Goal: Information Seeking & Learning: Learn about a topic

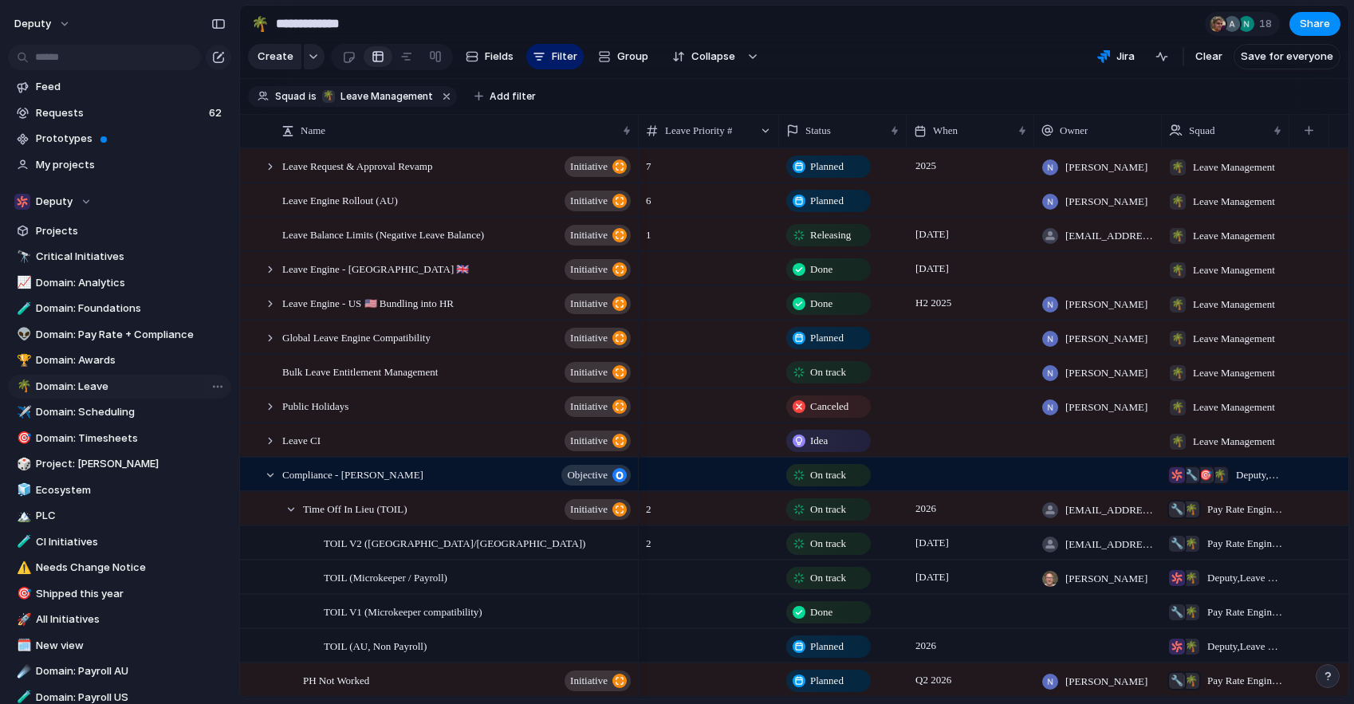
click at [85, 389] on span "Domain: Leave" at bounding box center [131, 387] width 190 height 16
click at [84, 201] on div "Deputy" at bounding box center [52, 202] width 77 height 16
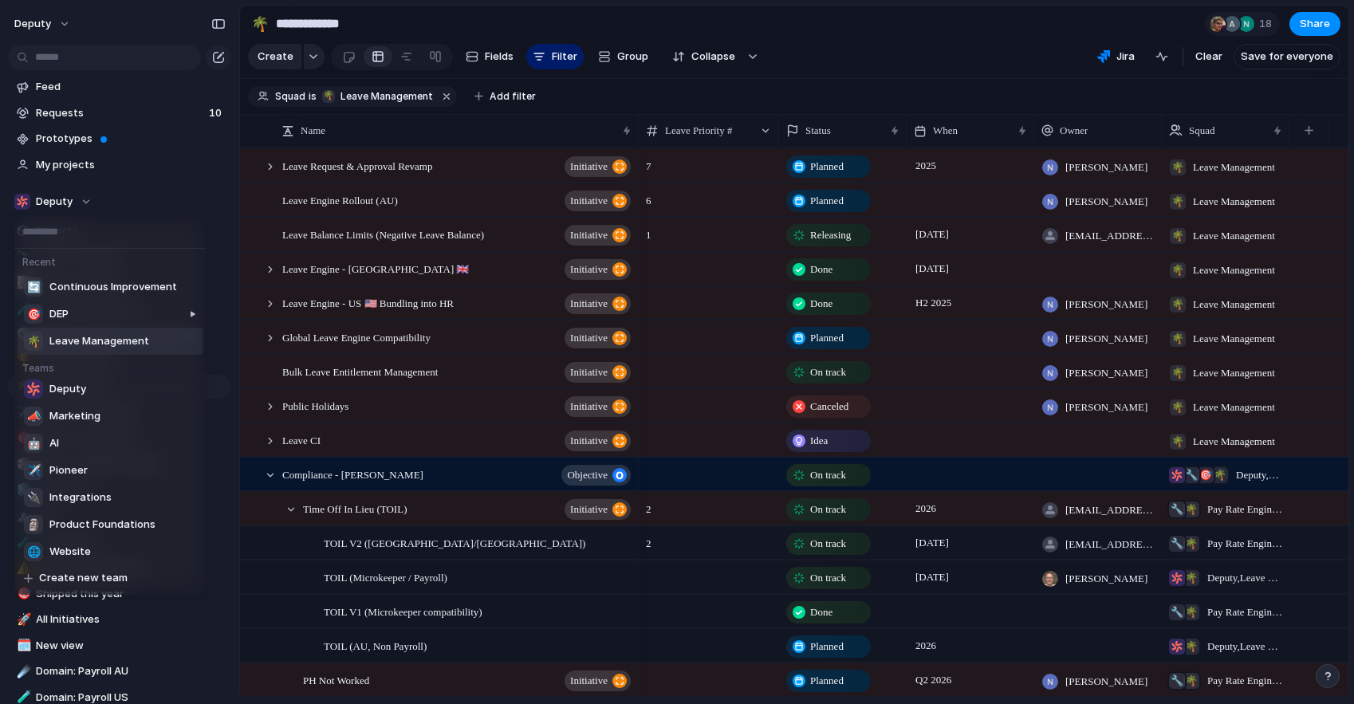
click at [149, 340] on li "🌴 Leave Management" at bounding box center [110, 341] width 185 height 27
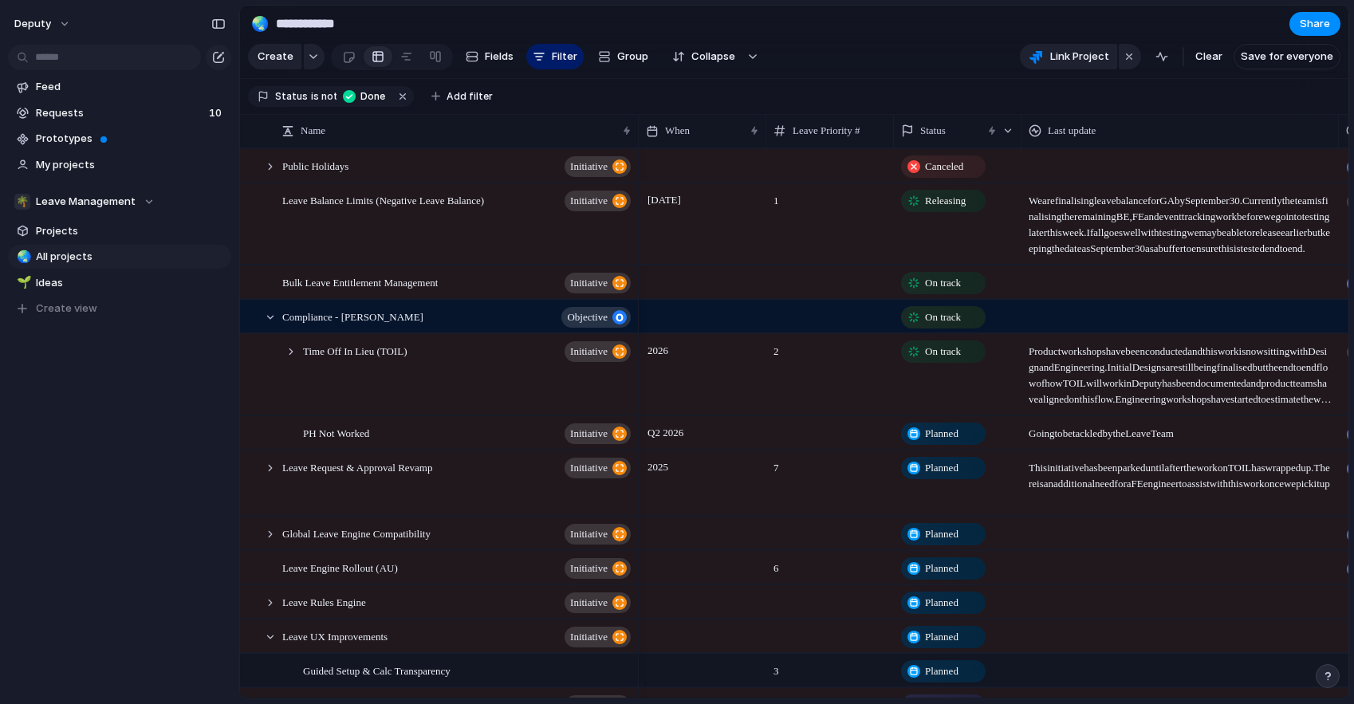
click at [1076, 238] on span "We are finalising leave balance for GA by [DATE]. Currently the team is finalis…" at bounding box center [1180, 220] width 316 height 73
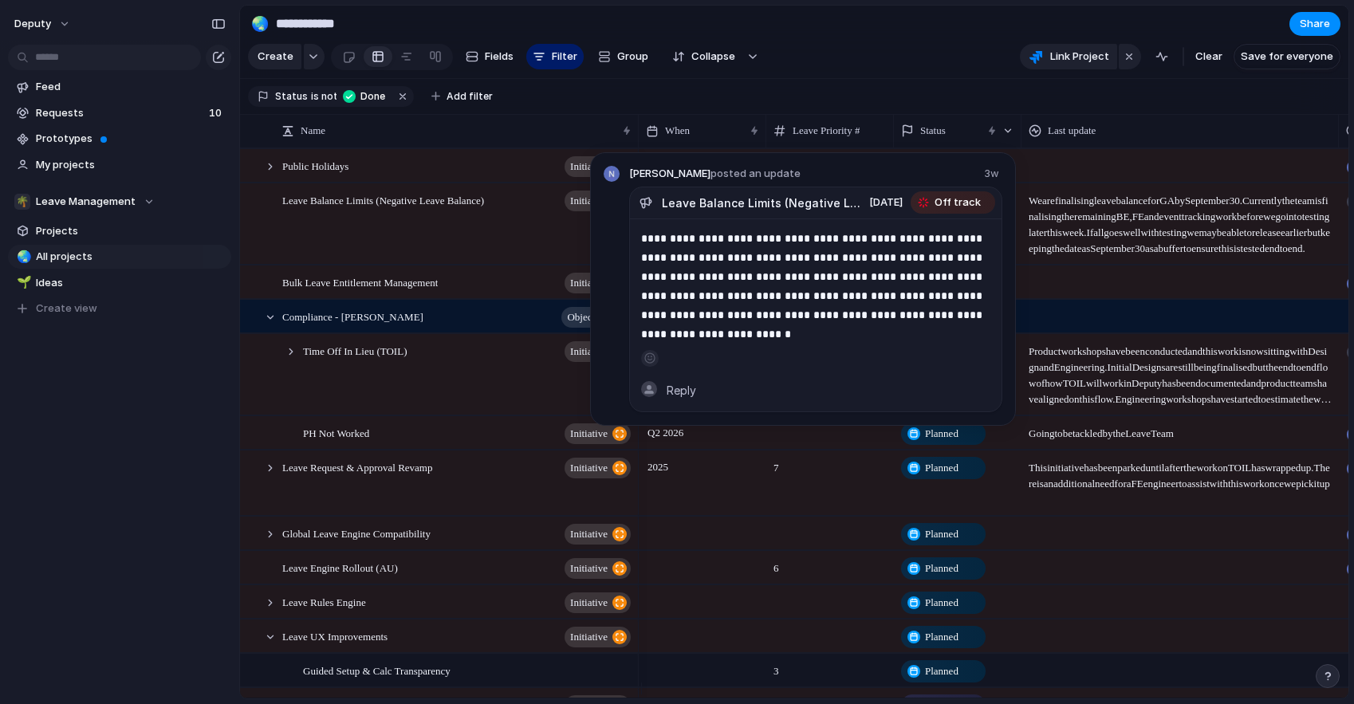
click at [1075, 250] on span "We are finalising leave balance for GA by [DATE]. Currently the team is finalis…" at bounding box center [1180, 220] width 316 height 73
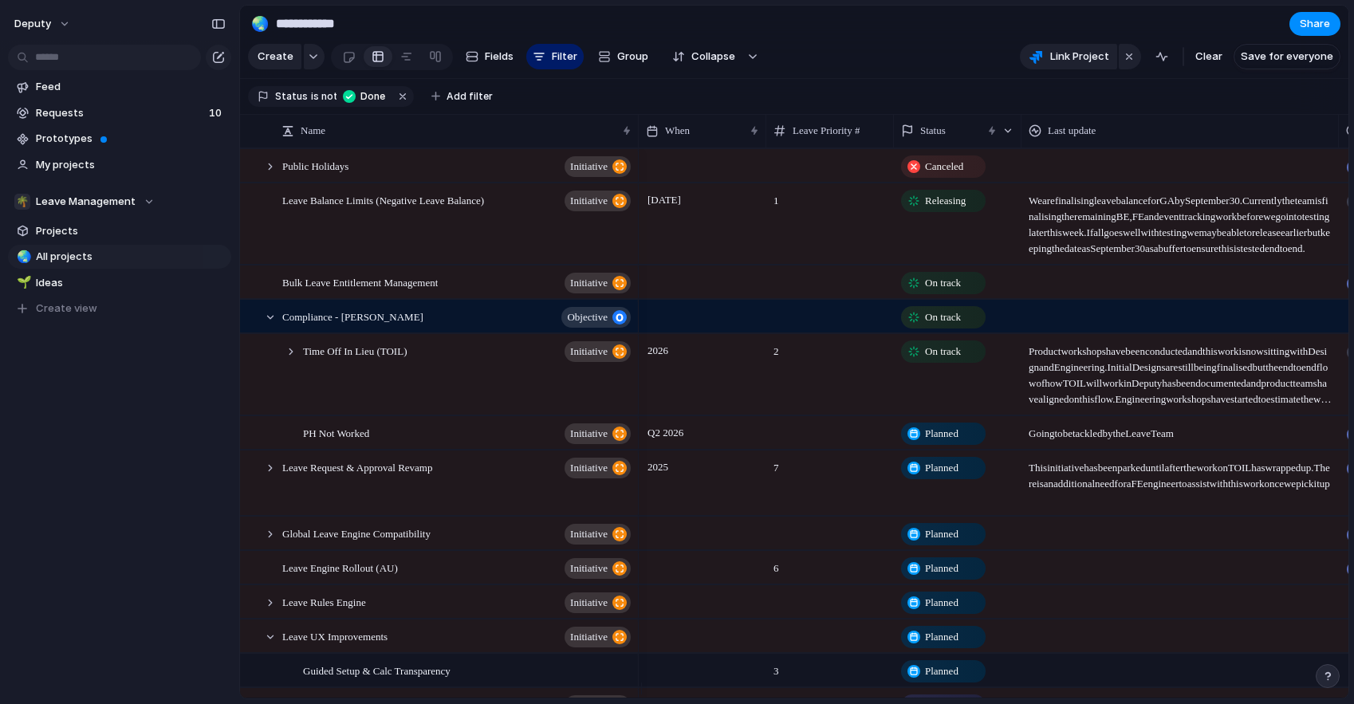
click at [825, 240] on div "1" at bounding box center [830, 223] width 128 height 81
click at [1120, 235] on span "We are finalising leave balance for GA by [DATE]. Currently the team is finalis…" at bounding box center [1180, 220] width 316 height 73
click at [1120, 234] on span "We are finalising leave balance for GA by [DATE]. Currently the team is finalis…" at bounding box center [1180, 220] width 316 height 73
click at [1103, 208] on span "We are finalising leave balance for GA by [DATE]. Currently the team is finalis…" at bounding box center [1180, 220] width 316 height 73
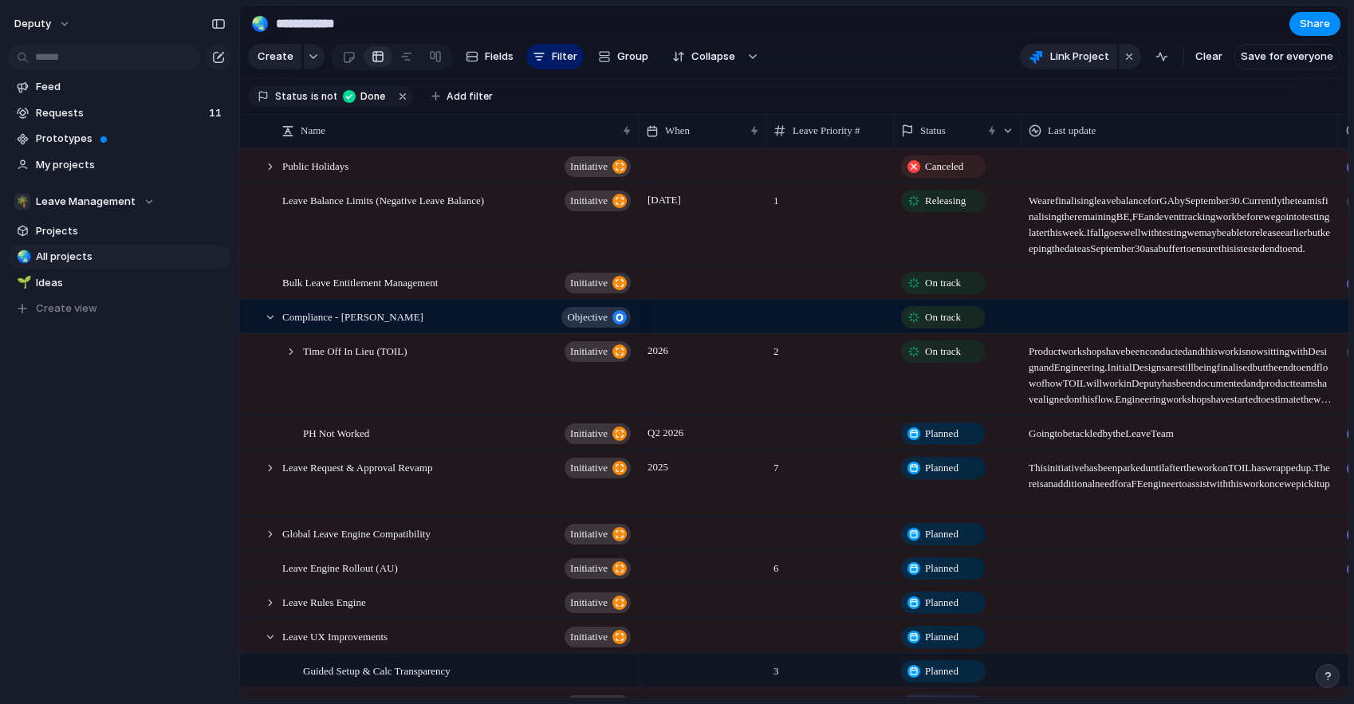
click at [1103, 208] on span "We are finalising leave balance for GA by [DATE]. Currently the team is finalis…" at bounding box center [1180, 220] width 316 height 73
click at [1117, 224] on span "We are finalising leave balance for GA by [DATE]. Currently the team is finalis…" at bounding box center [1180, 220] width 316 height 73
click at [1073, 137] on span "Last update" at bounding box center [1072, 131] width 48 height 16
click at [1112, 98] on div "Modify Hide Sort ascending Sort descending" at bounding box center [677, 352] width 1354 height 704
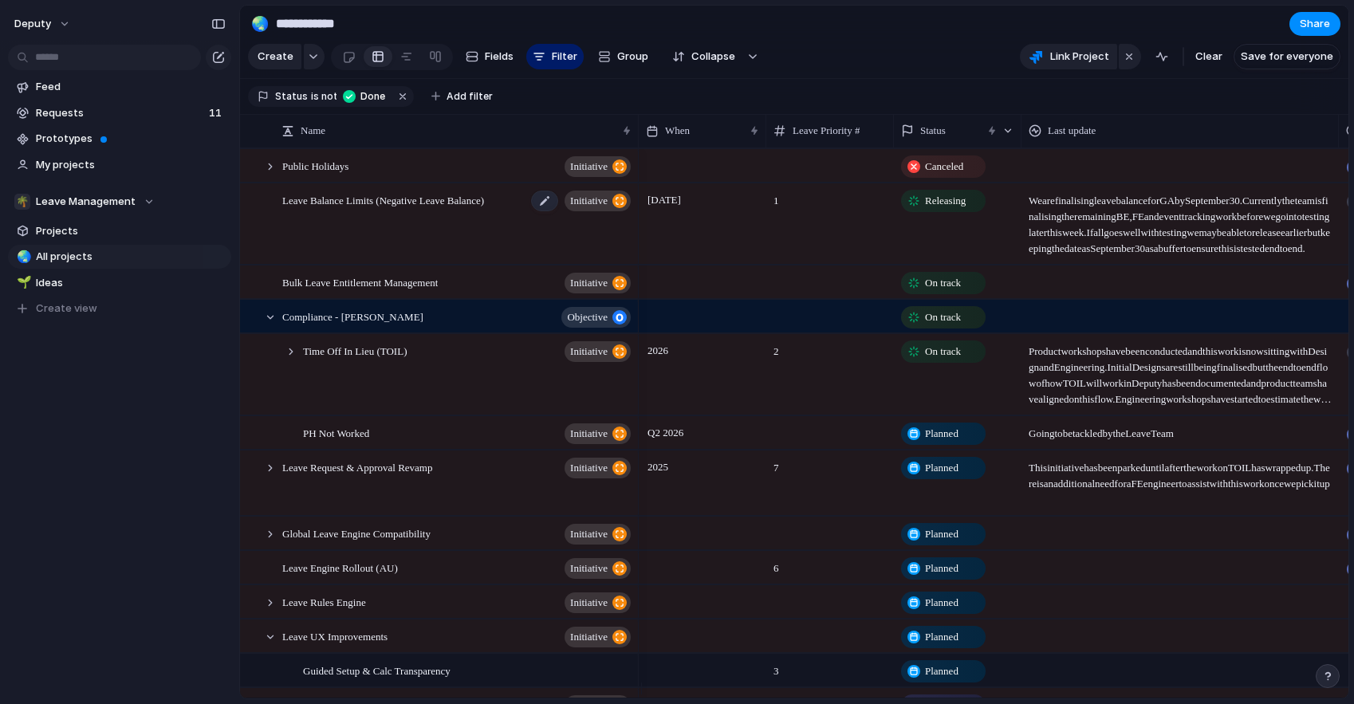
click at [407, 209] on span "Leave Balance Limits (Negative Leave Balance)" at bounding box center [383, 200] width 202 height 18
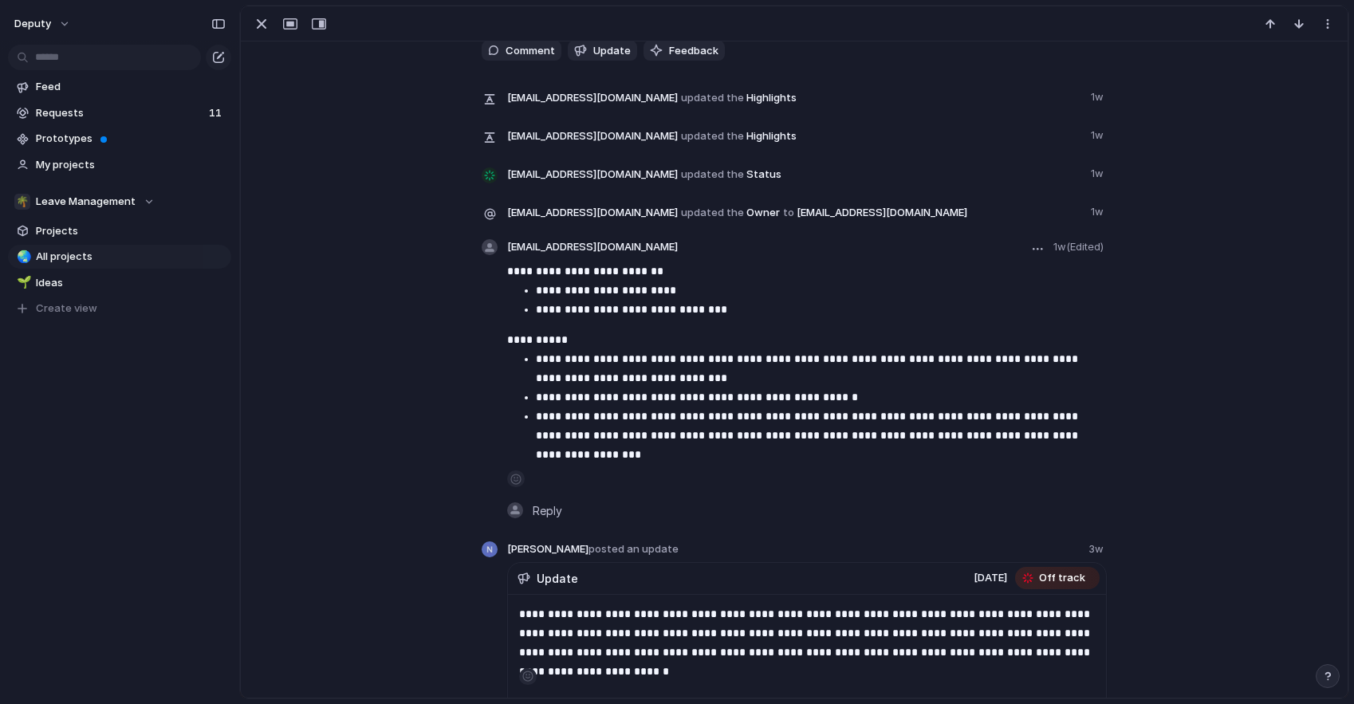
scroll to position [870, 0]
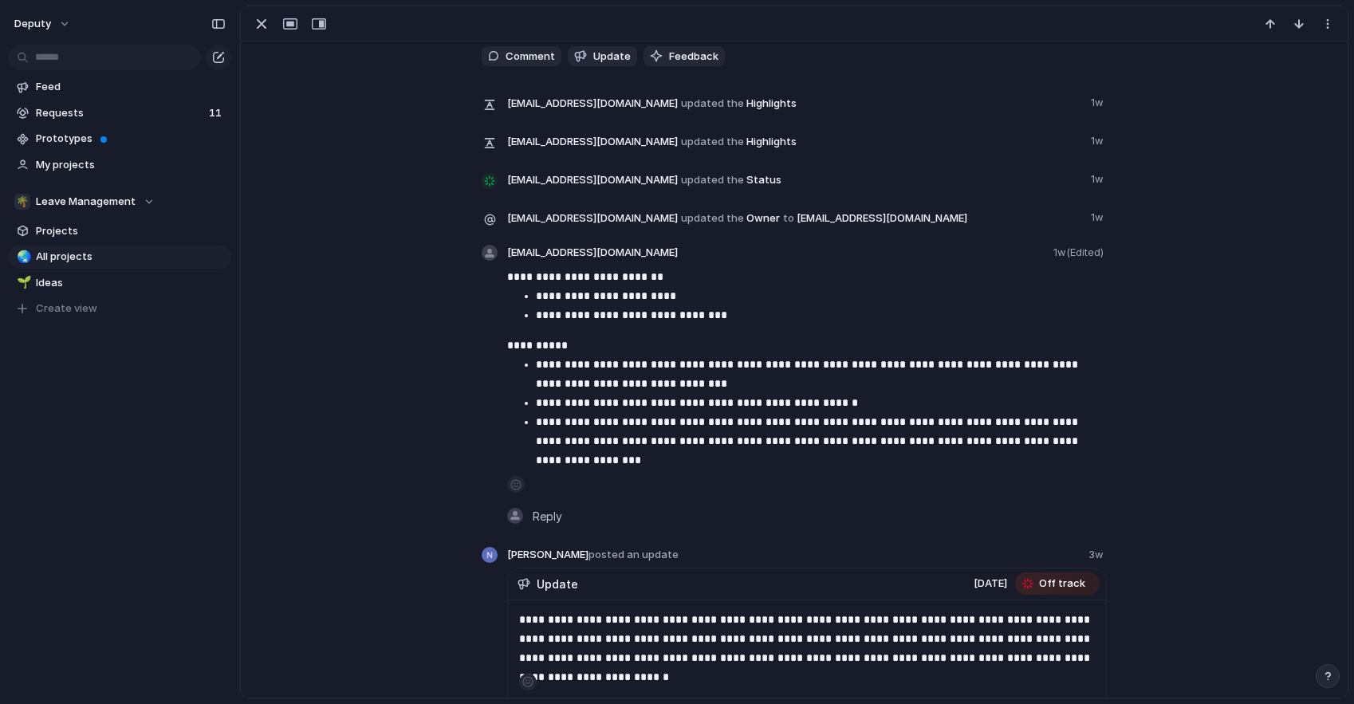
click at [262, 22] on div "button" at bounding box center [261, 23] width 19 height 19
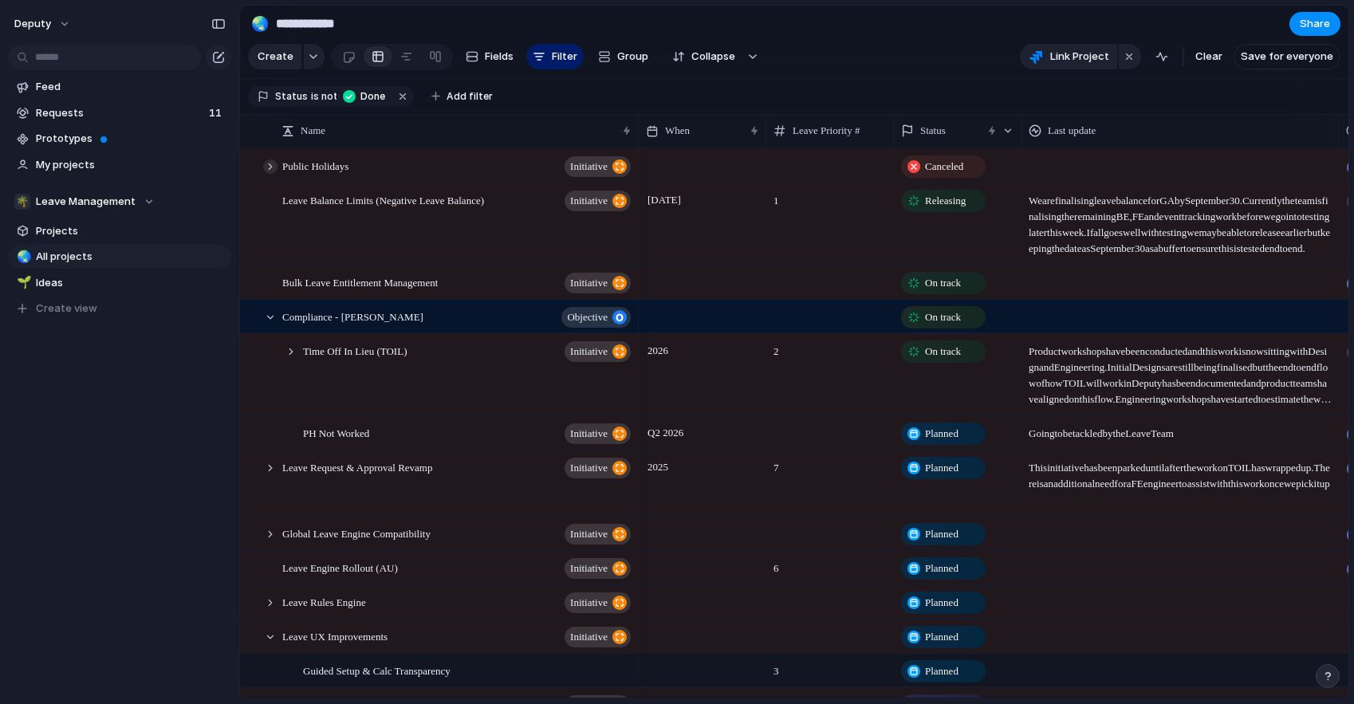
click at [268, 174] on div at bounding box center [270, 166] width 14 height 14
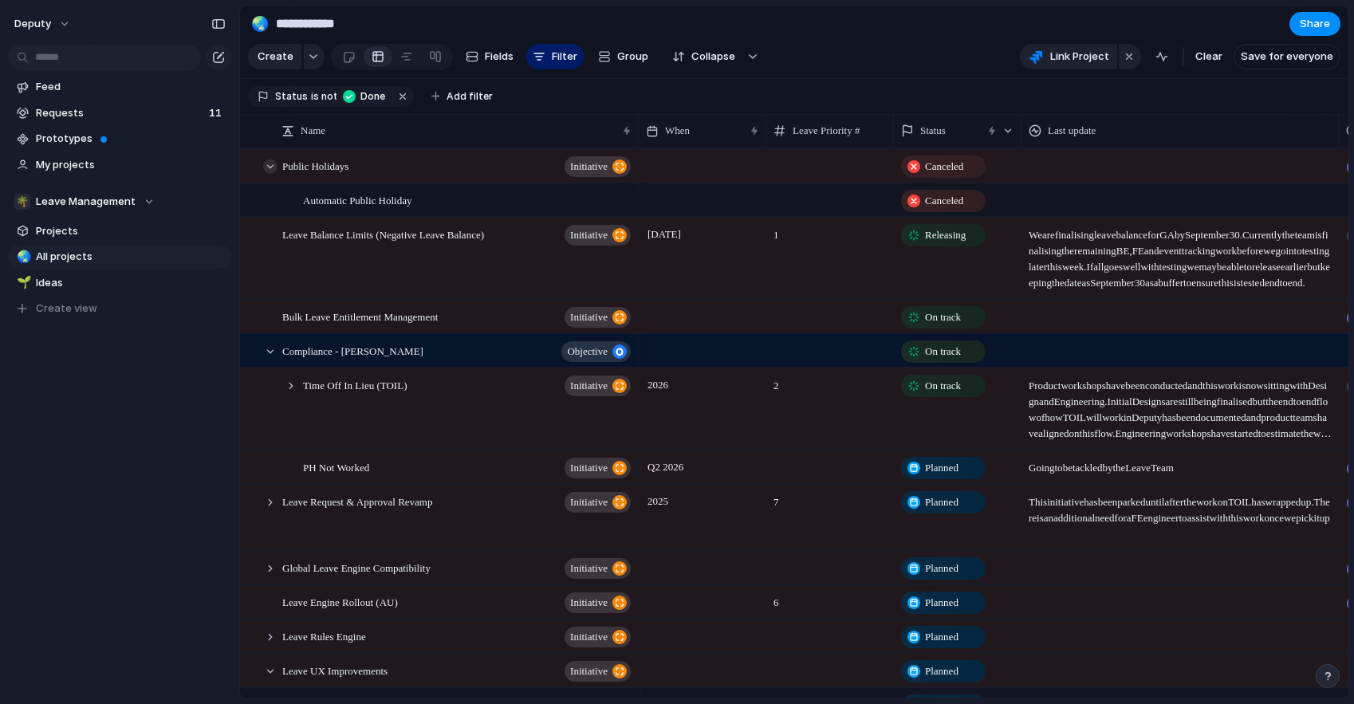
click at [268, 174] on div at bounding box center [270, 166] width 14 height 14
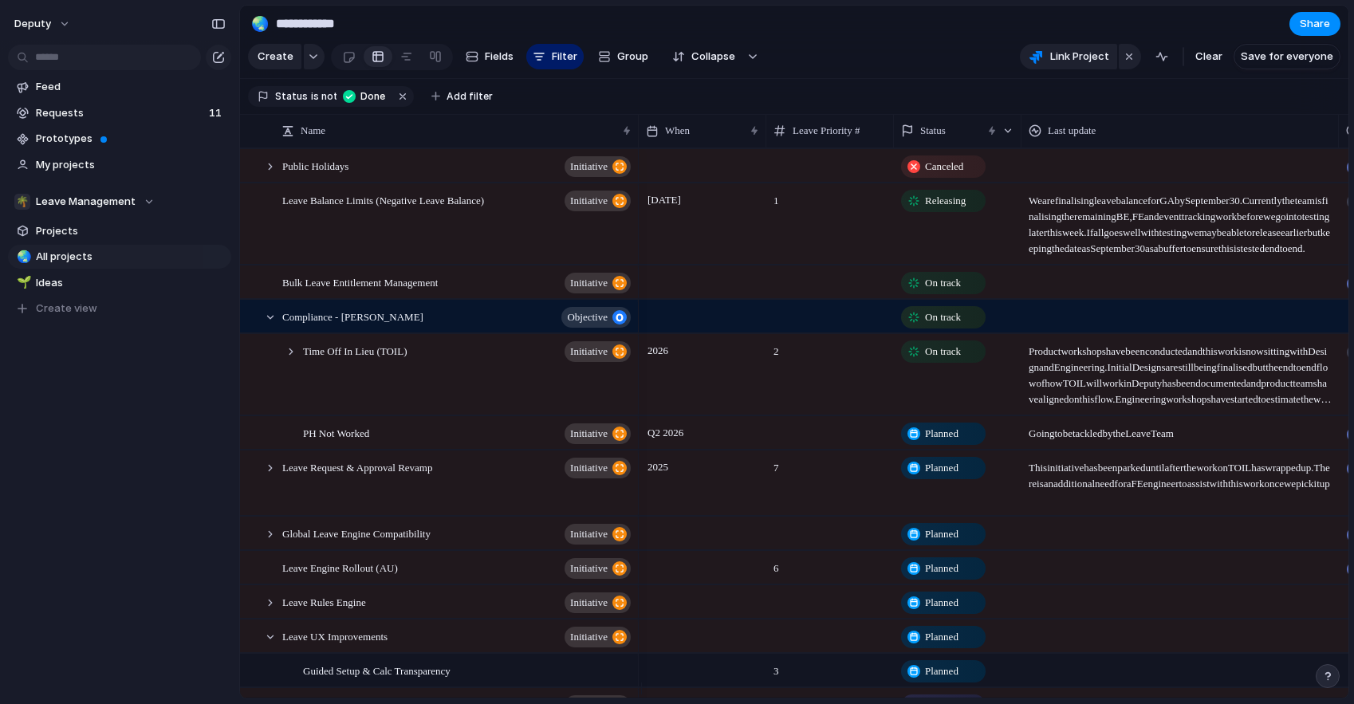
scroll to position [104, 0]
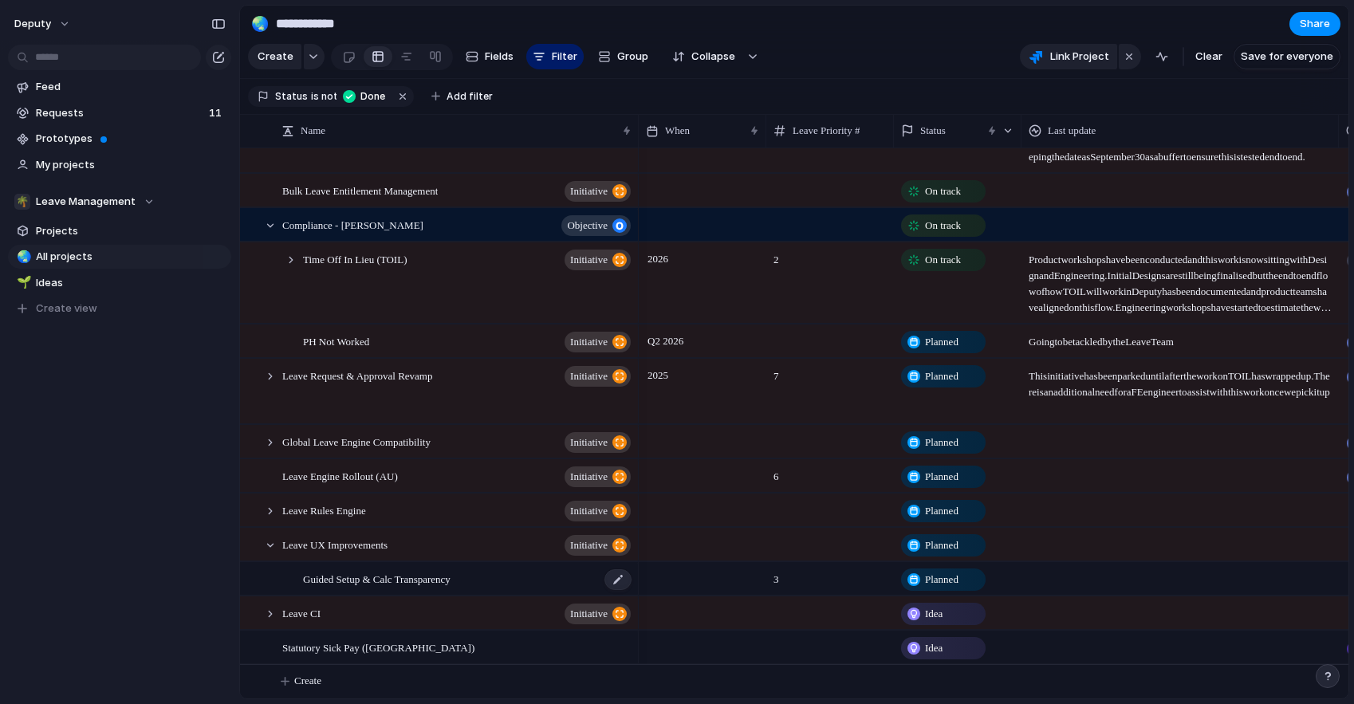
click at [332, 580] on span "Guided Setup & Calc Transparency" at bounding box center [377, 578] width 148 height 18
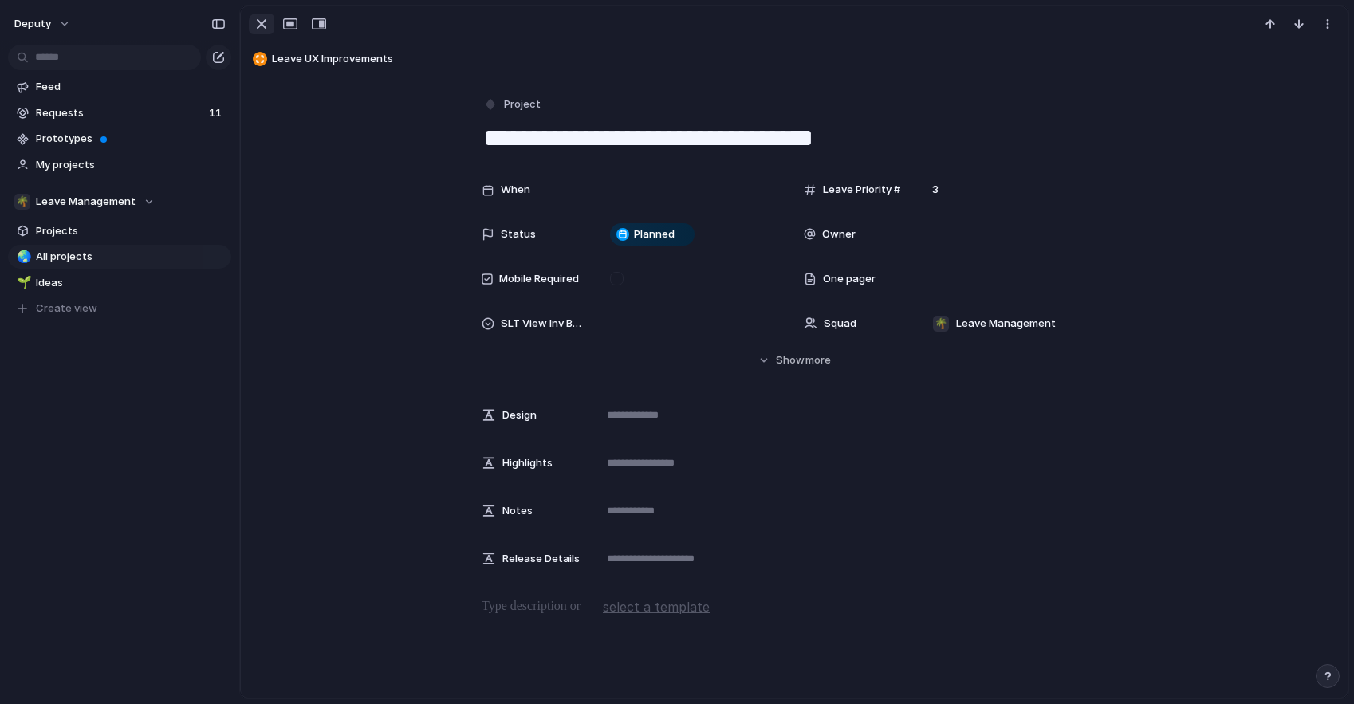
click at [258, 23] on div "button" at bounding box center [261, 23] width 19 height 19
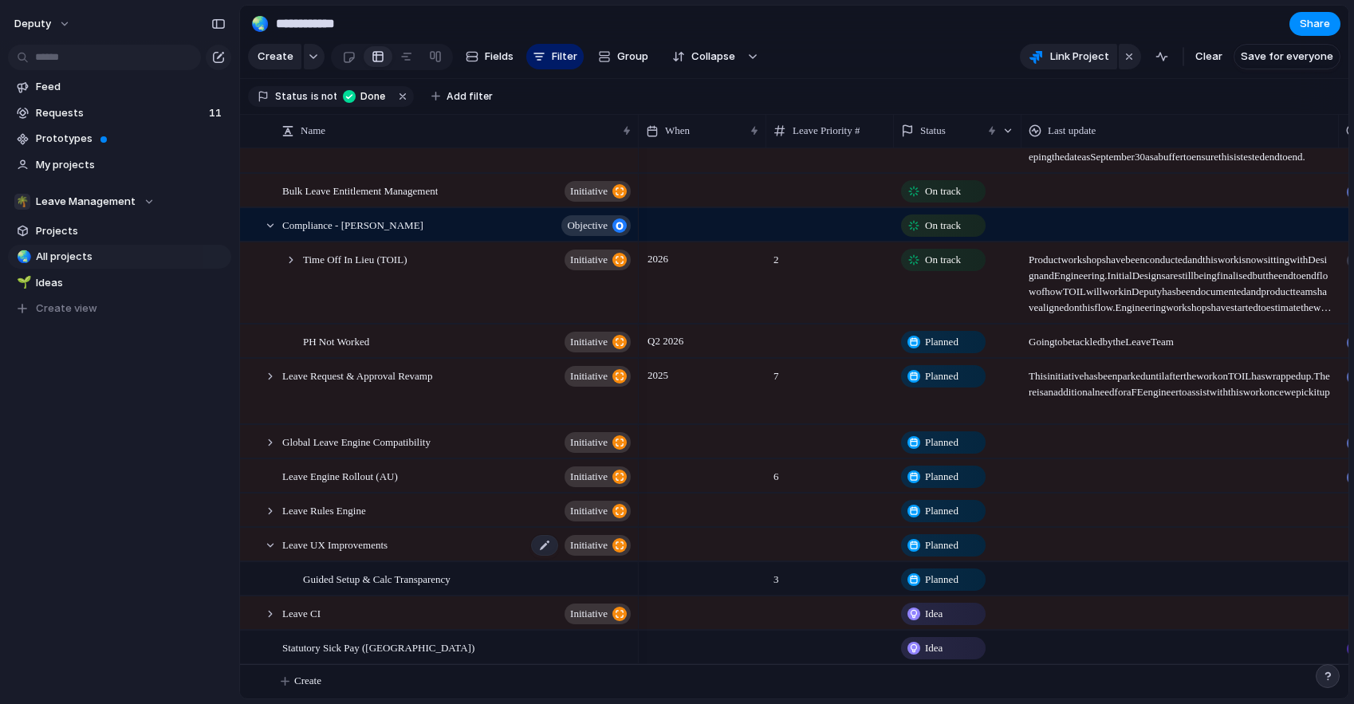
click at [344, 545] on span "Leave UX Improvements" at bounding box center [334, 544] width 105 height 18
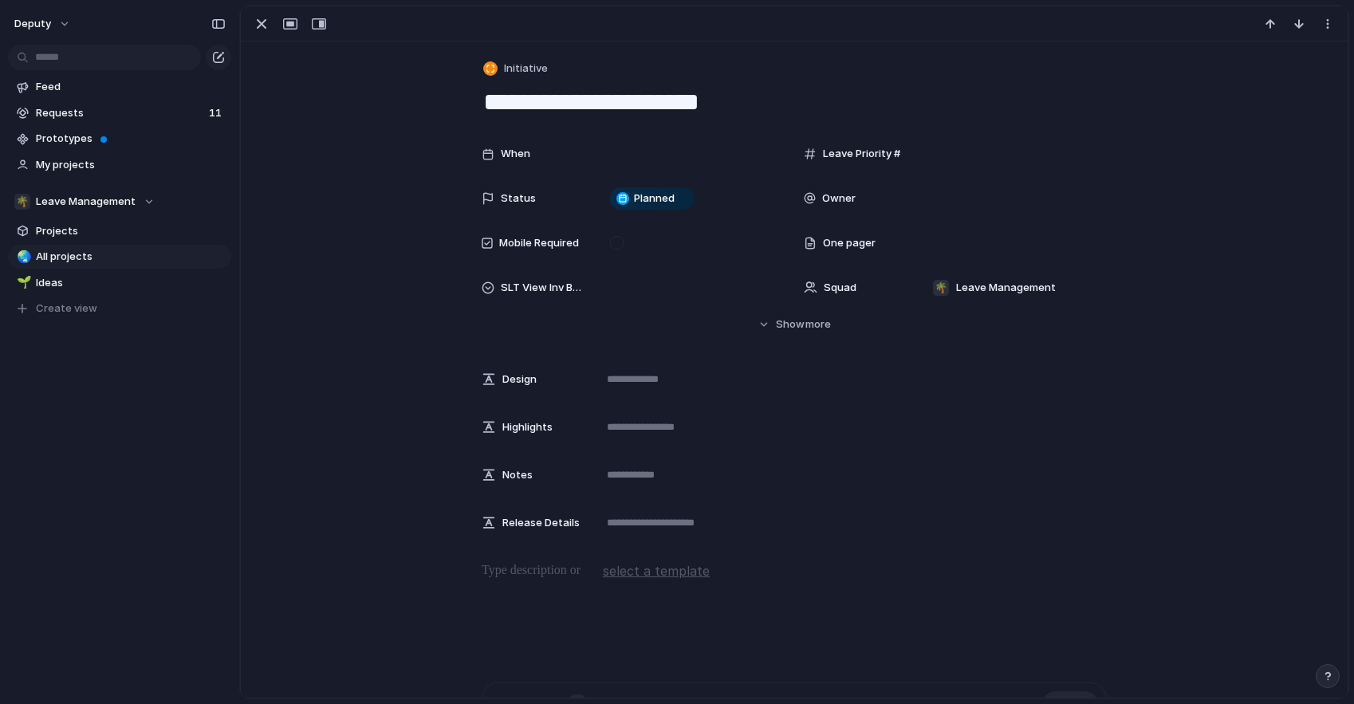
click at [341, 545] on div "**********" at bounding box center [794, 491] width 1107 height 900
click at [265, 29] on div "button" at bounding box center [261, 23] width 19 height 19
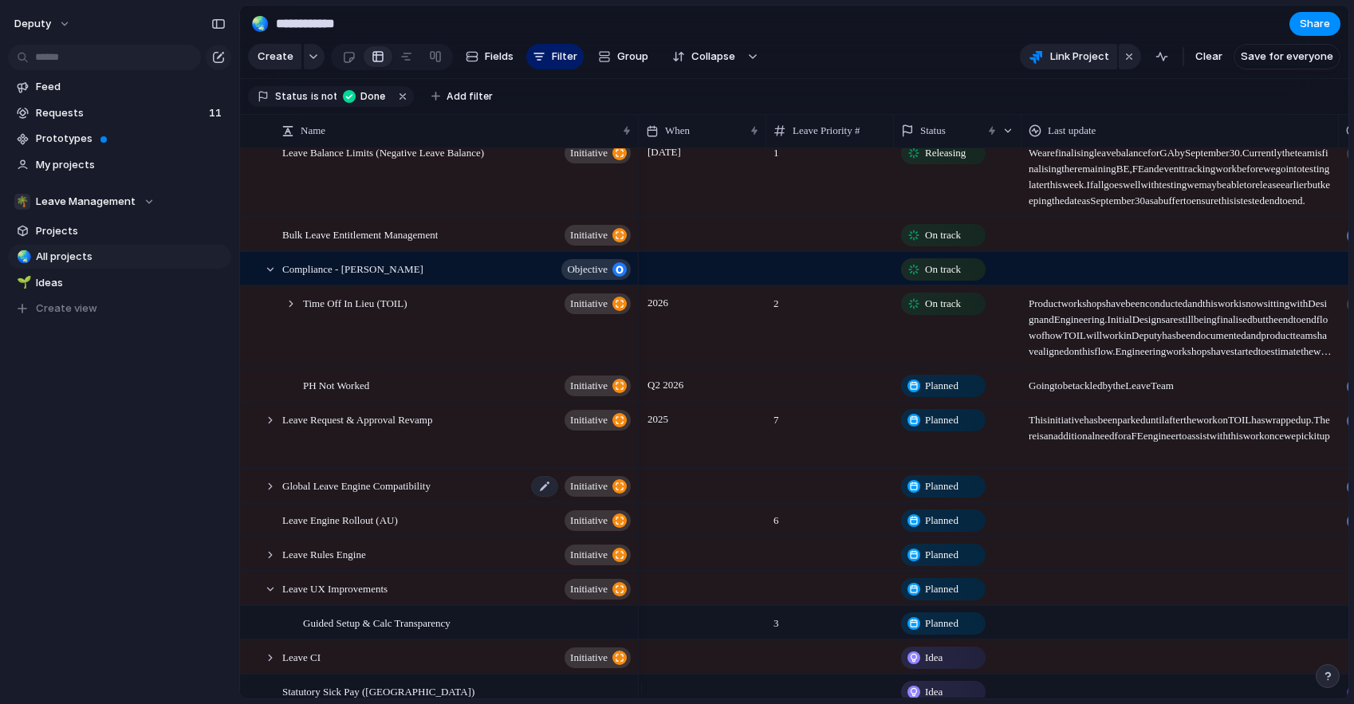
scroll to position [24, 0]
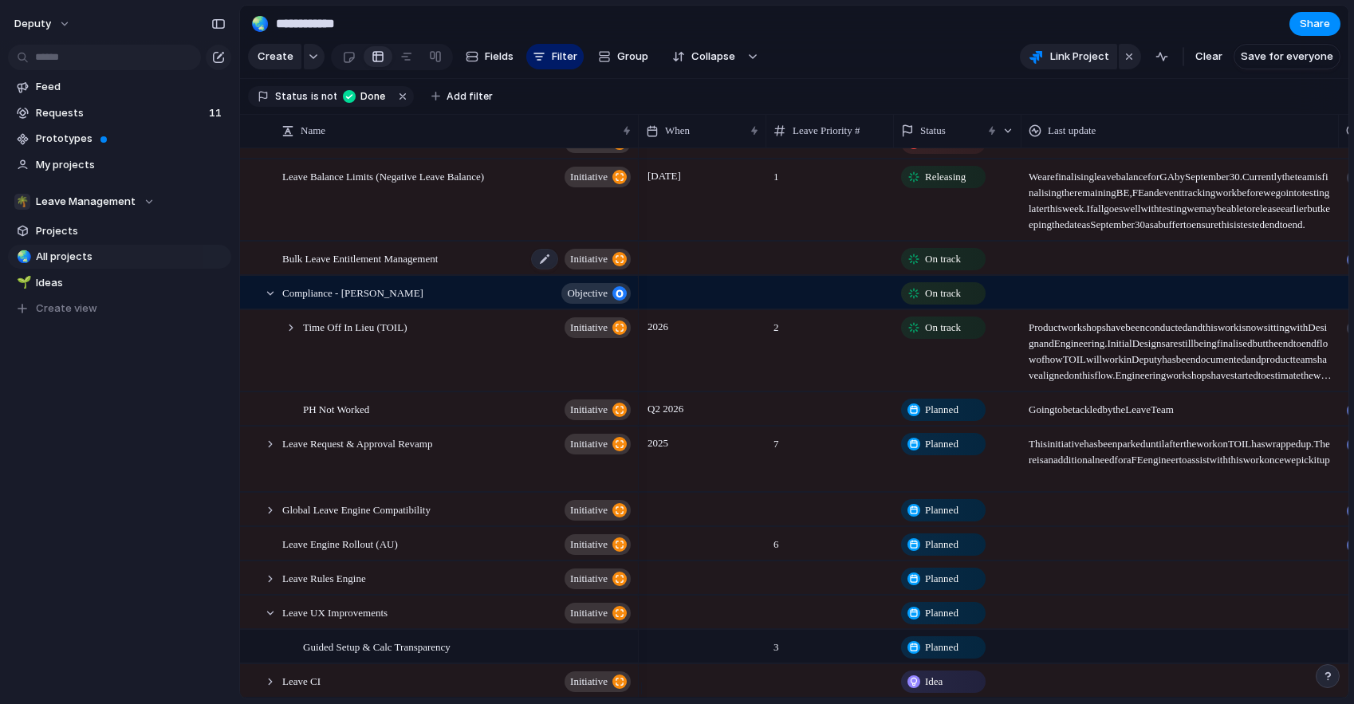
click at [347, 267] on span "Bulk Leave Entitlement Management" at bounding box center [359, 258] width 155 height 18
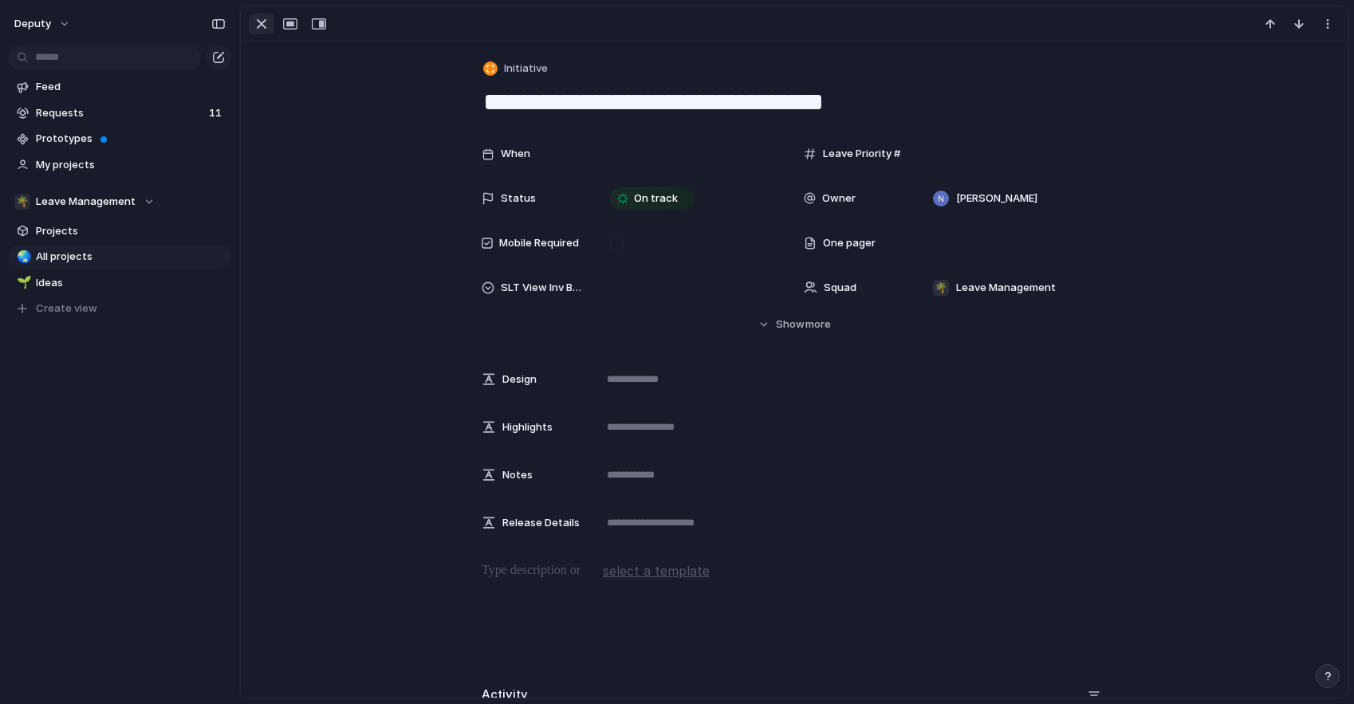
click at [261, 24] on div "button" at bounding box center [261, 23] width 19 height 19
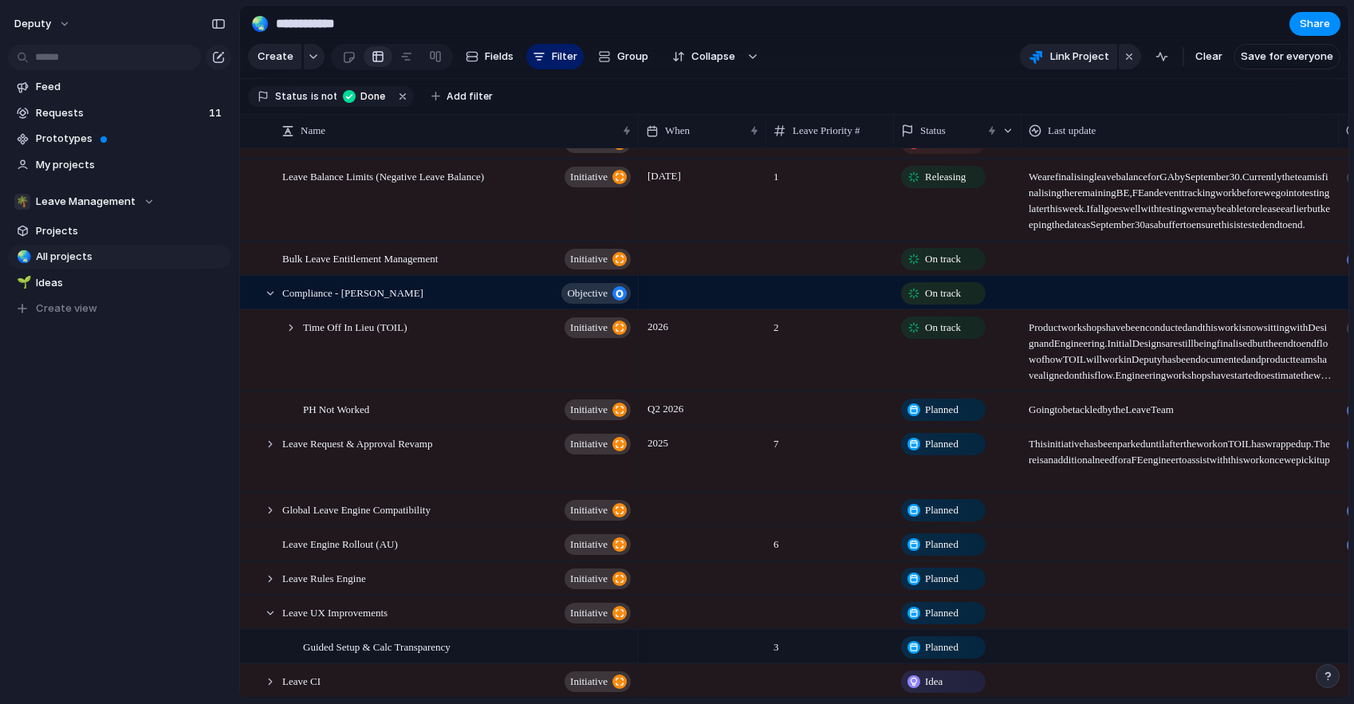
click at [1048, 268] on div at bounding box center [1179, 258] width 317 height 33
click at [435, 267] on span "Bulk Leave Entitlement Management" at bounding box center [359, 258] width 155 height 18
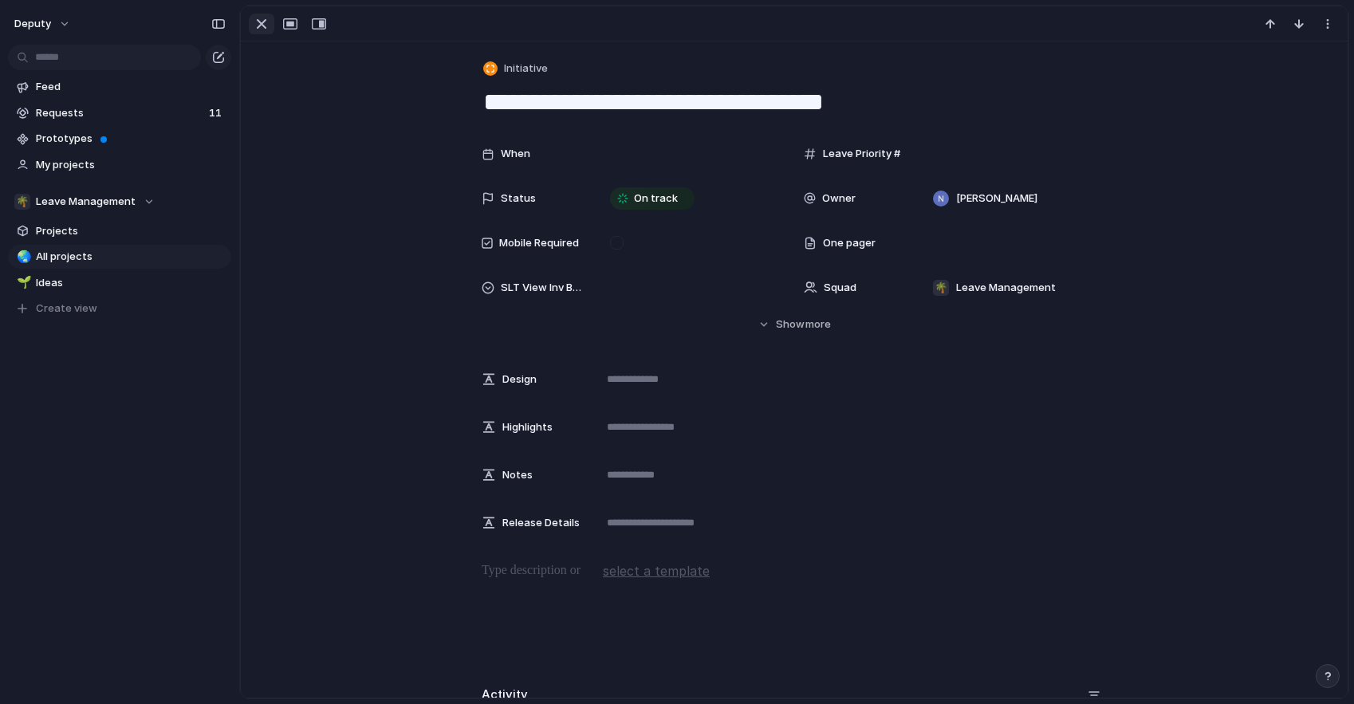
click at [264, 20] on div "button" at bounding box center [261, 23] width 19 height 19
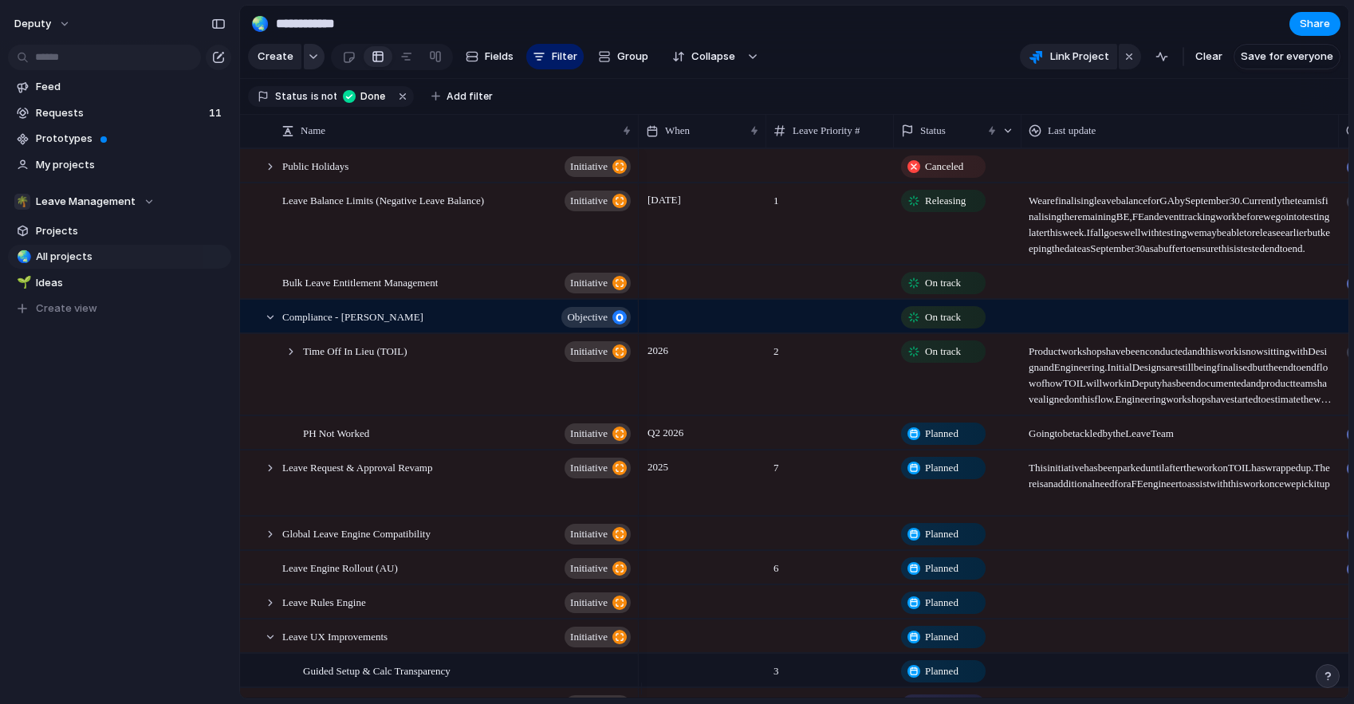
click at [313, 60] on div "button" at bounding box center [313, 56] width 11 height 6
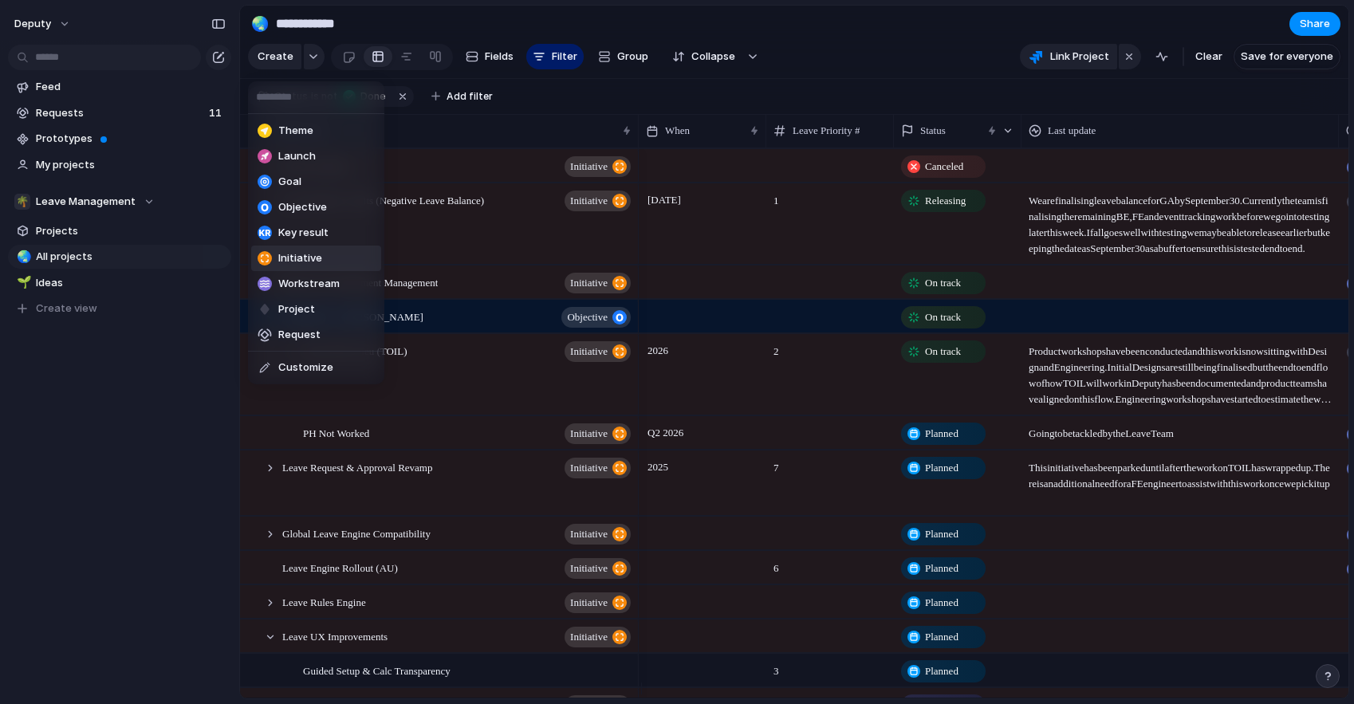
click at [289, 261] on span "Initiative" at bounding box center [300, 258] width 44 height 16
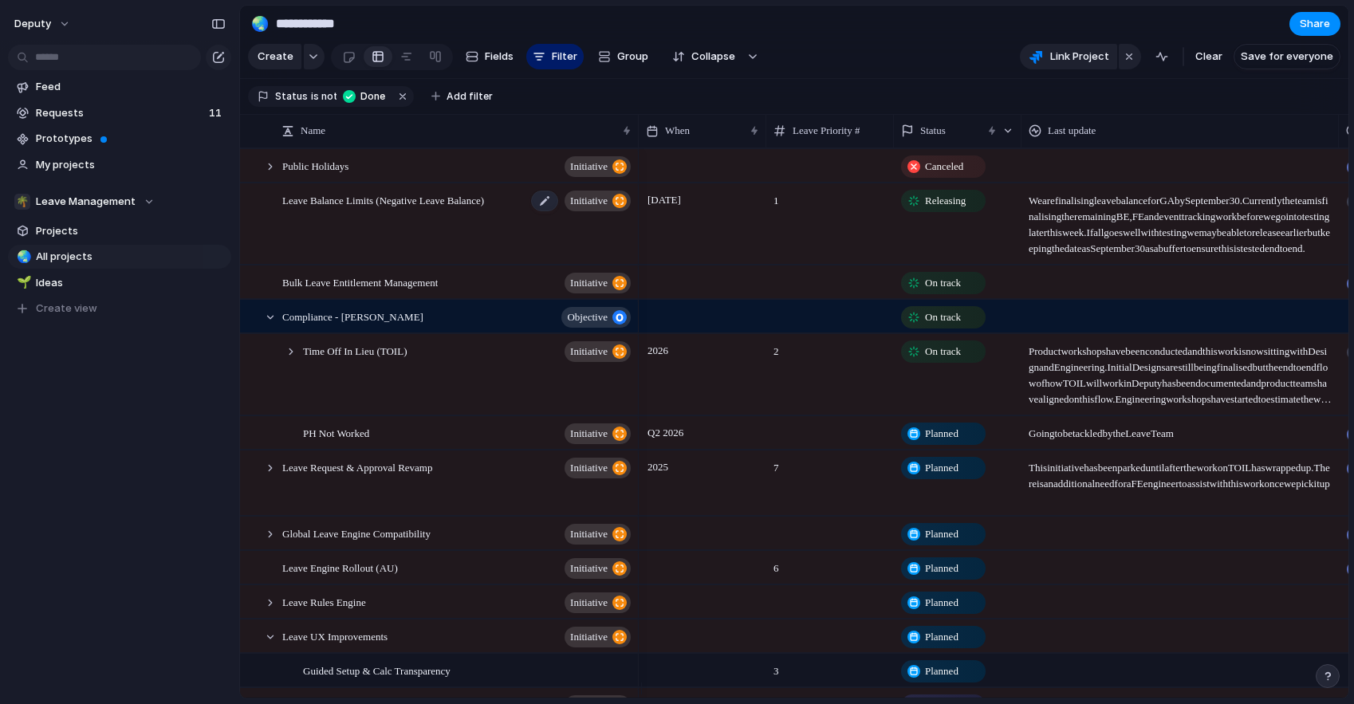
scroll to position [104, 0]
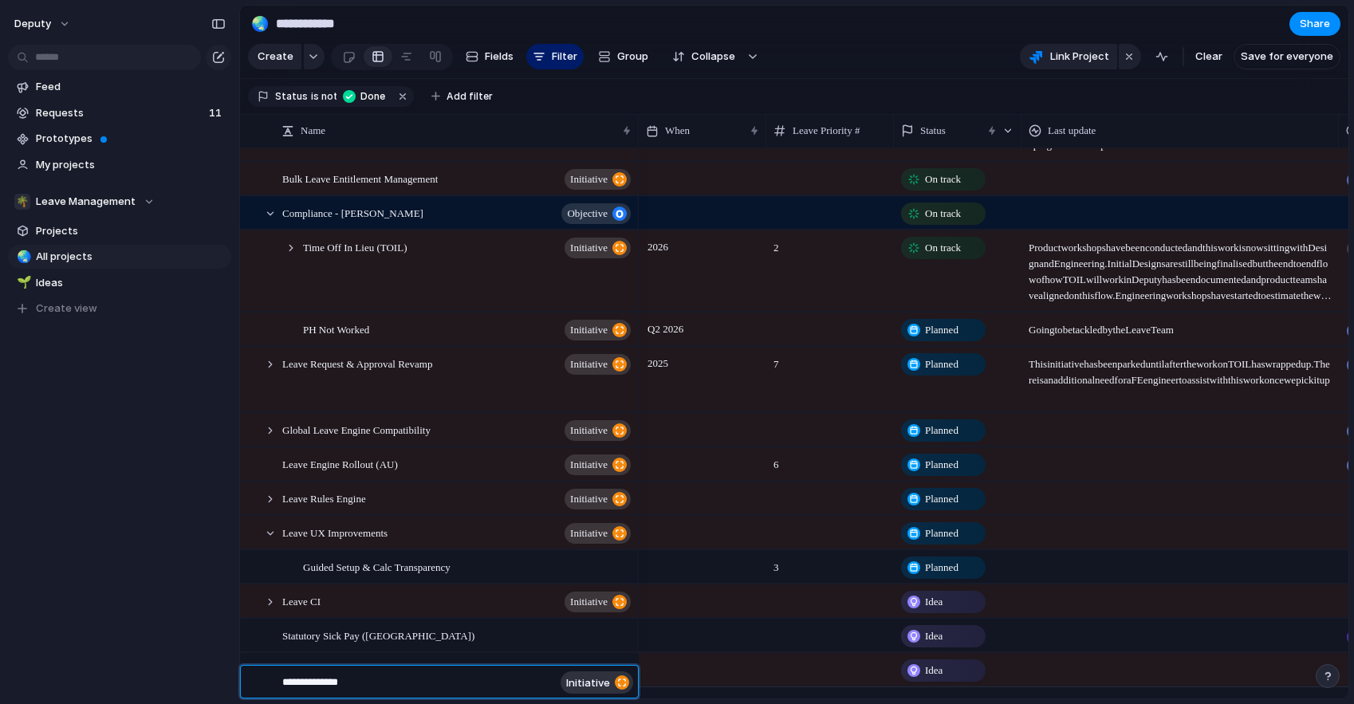
type textarea "**********"
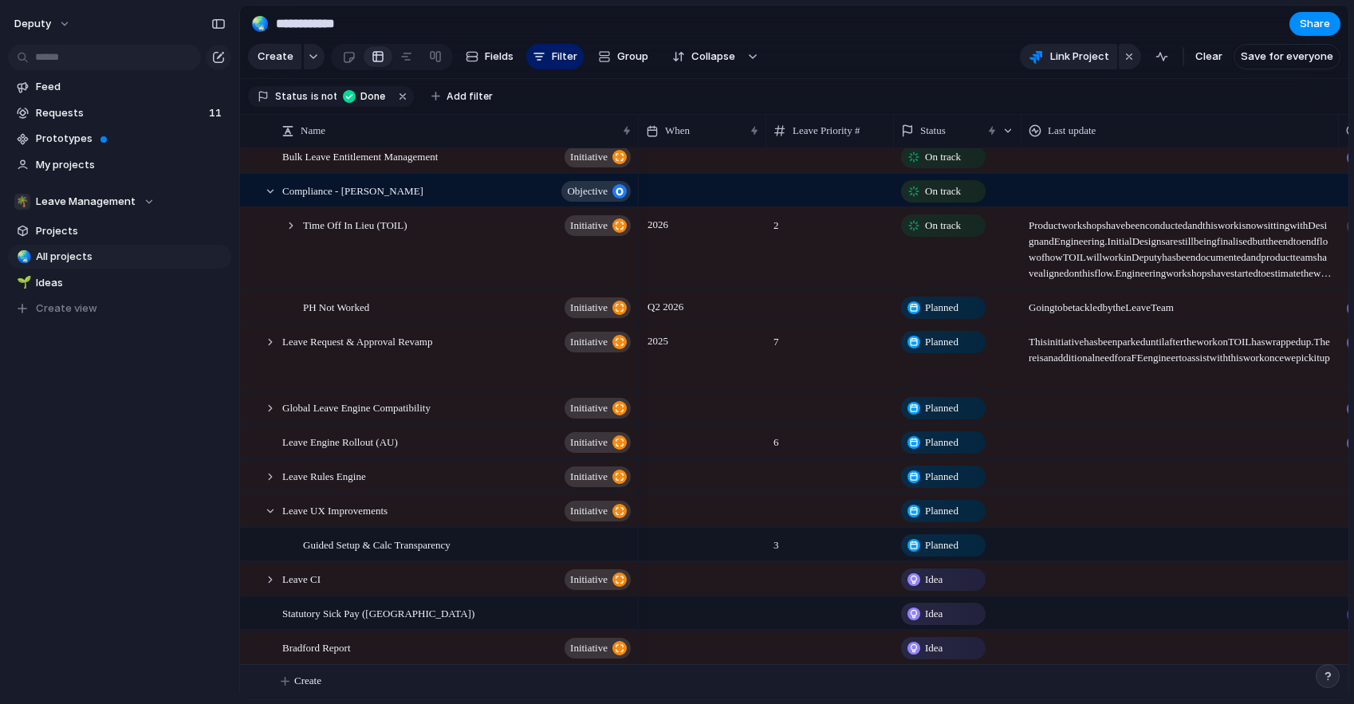
scroll to position [138, 0]
click at [935, 651] on span "Idea" at bounding box center [934, 648] width 18 height 16
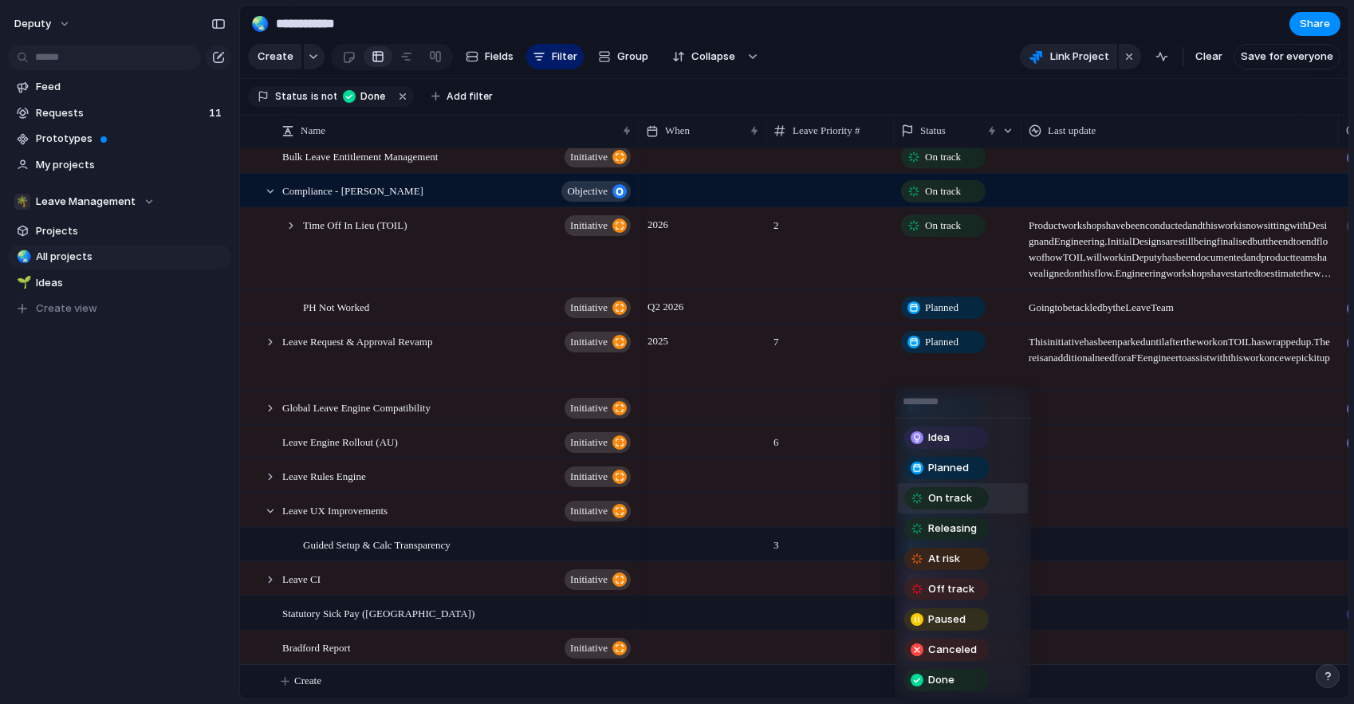
click at [938, 501] on span "On track" at bounding box center [950, 498] width 44 height 16
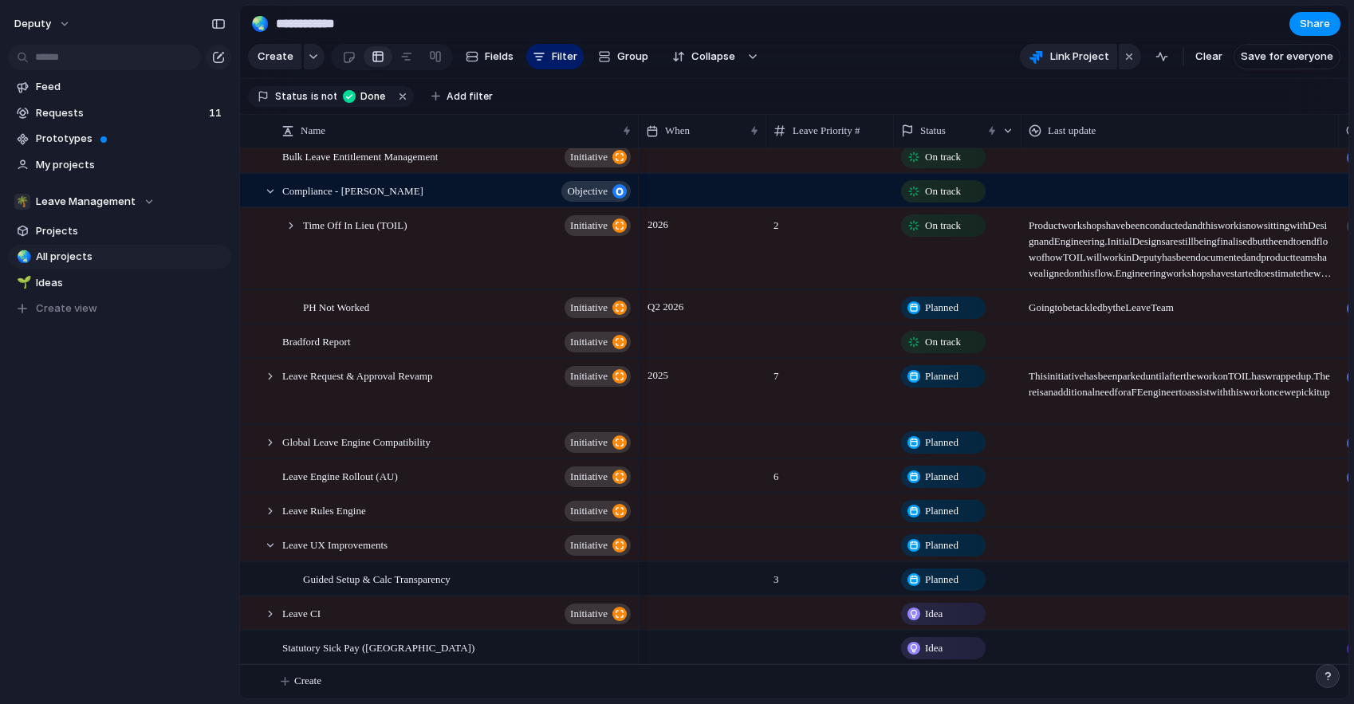
click at [668, 338] on div at bounding box center [703, 341] width 128 height 33
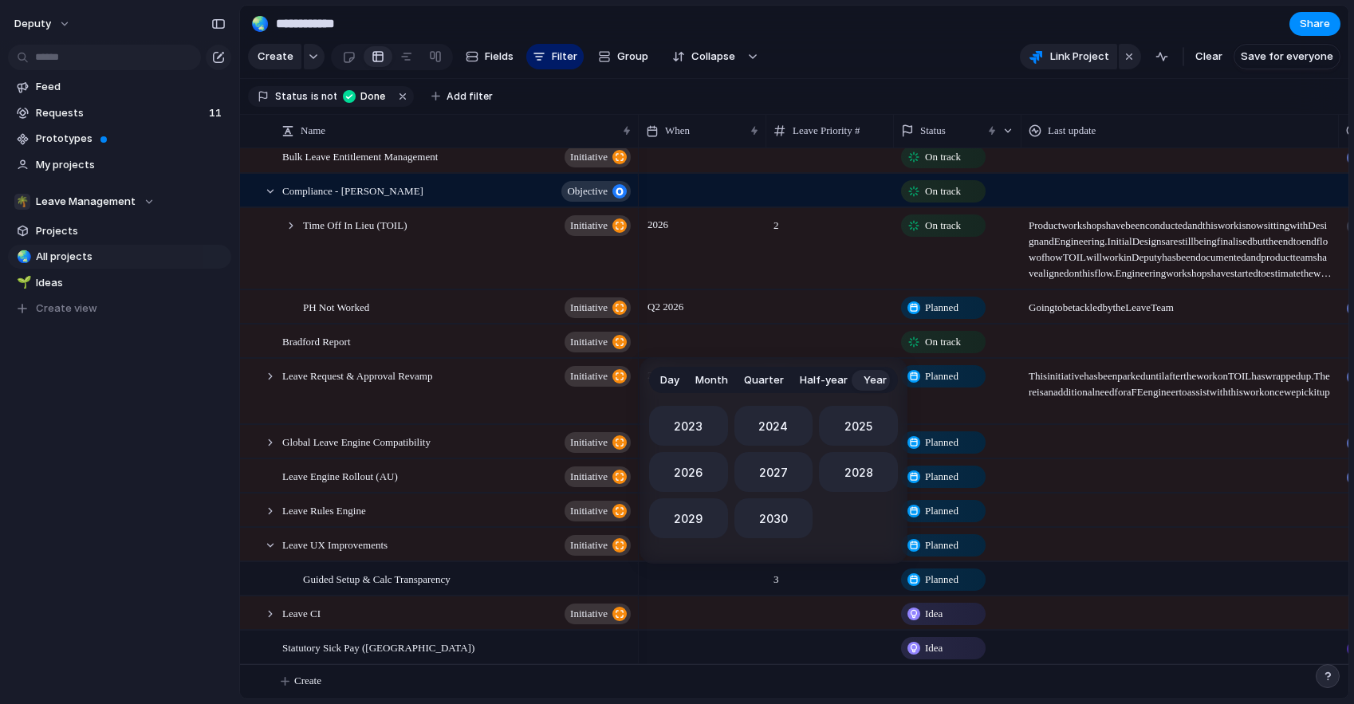
click at [764, 376] on span "Quarter" at bounding box center [764, 380] width 40 height 16
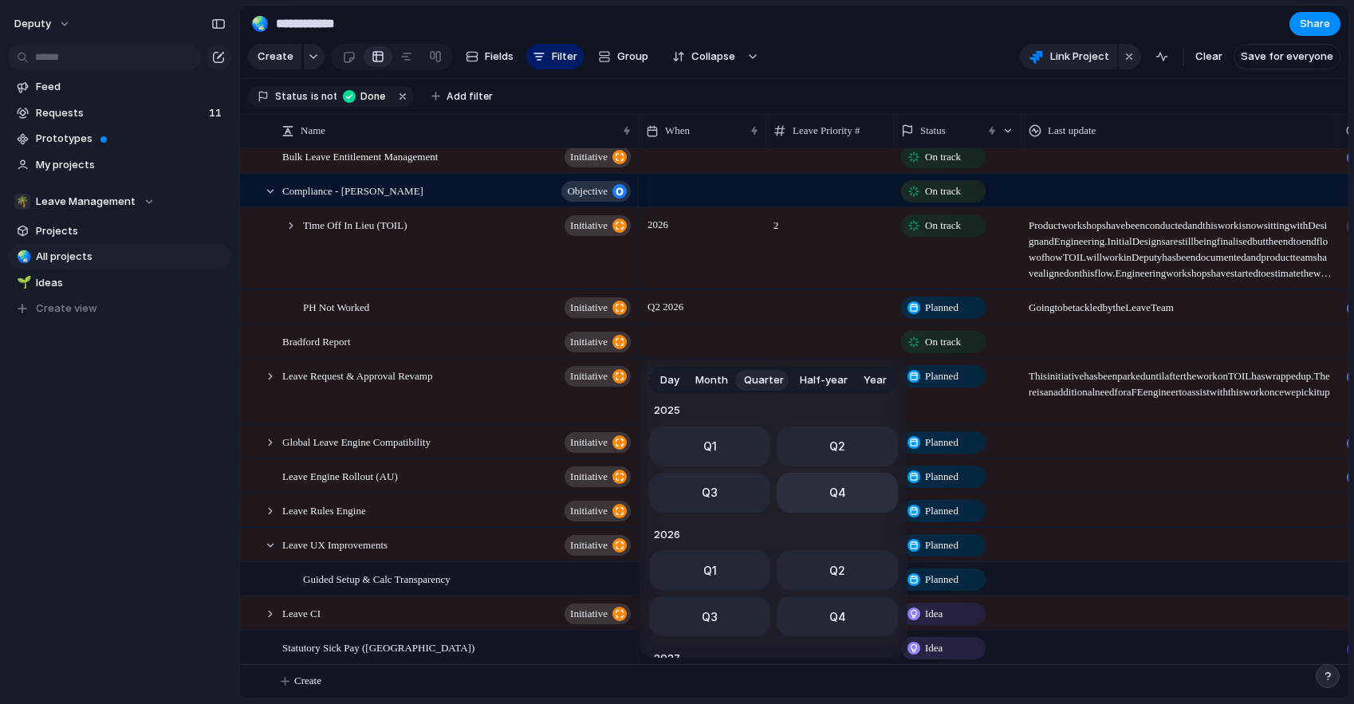
click at [814, 484] on button "Q4" at bounding box center [837, 493] width 121 height 40
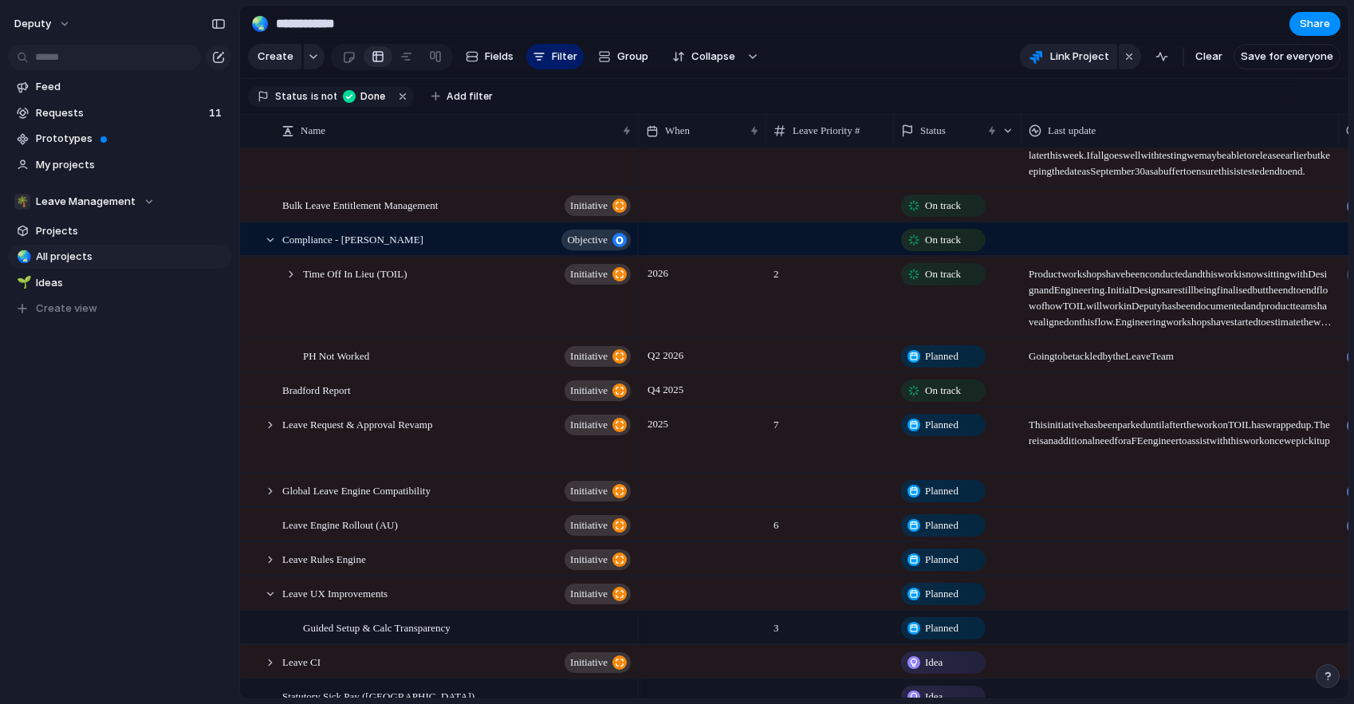
scroll to position [0, 0]
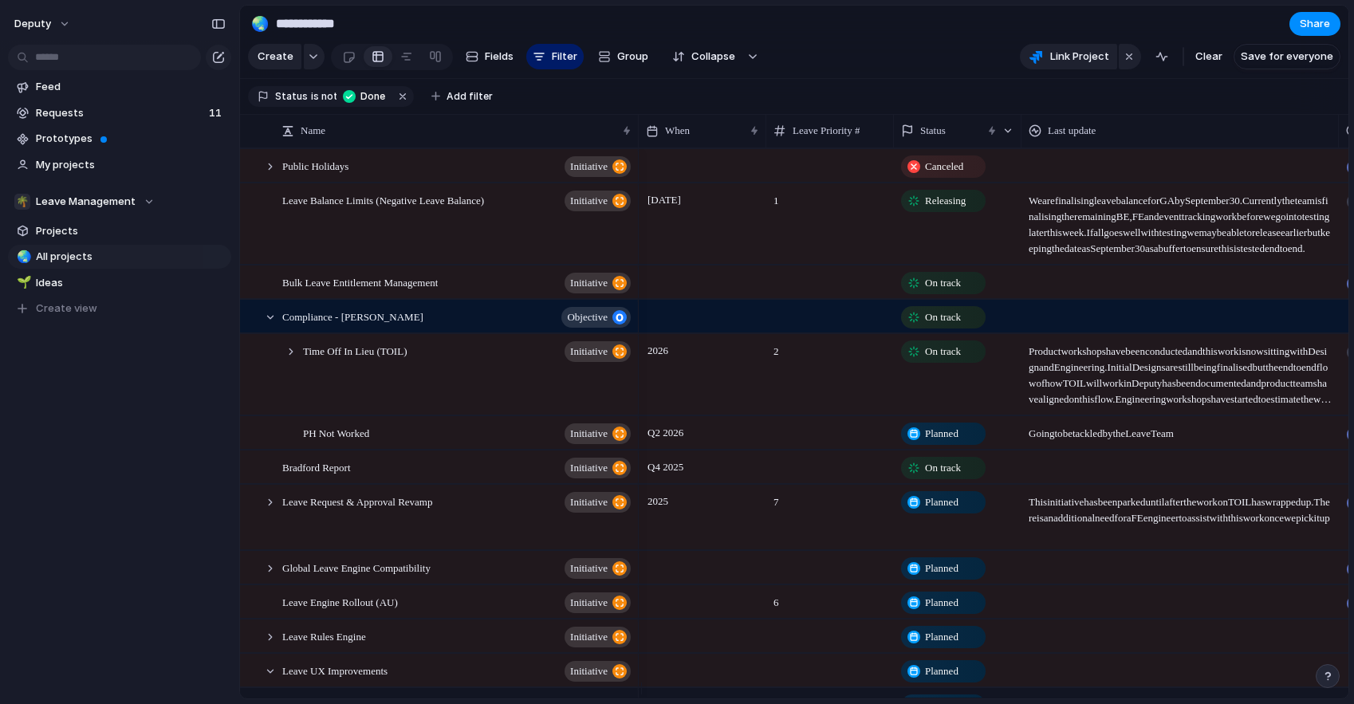
click at [781, 482] on div at bounding box center [830, 467] width 128 height 33
type input "*"
click at [916, 46] on section "Create Fields Filter Group Zoom Collapse Link Project Clear Save for everyone" at bounding box center [794, 60] width 1108 height 38
click at [1073, 470] on div at bounding box center [1179, 467] width 317 height 33
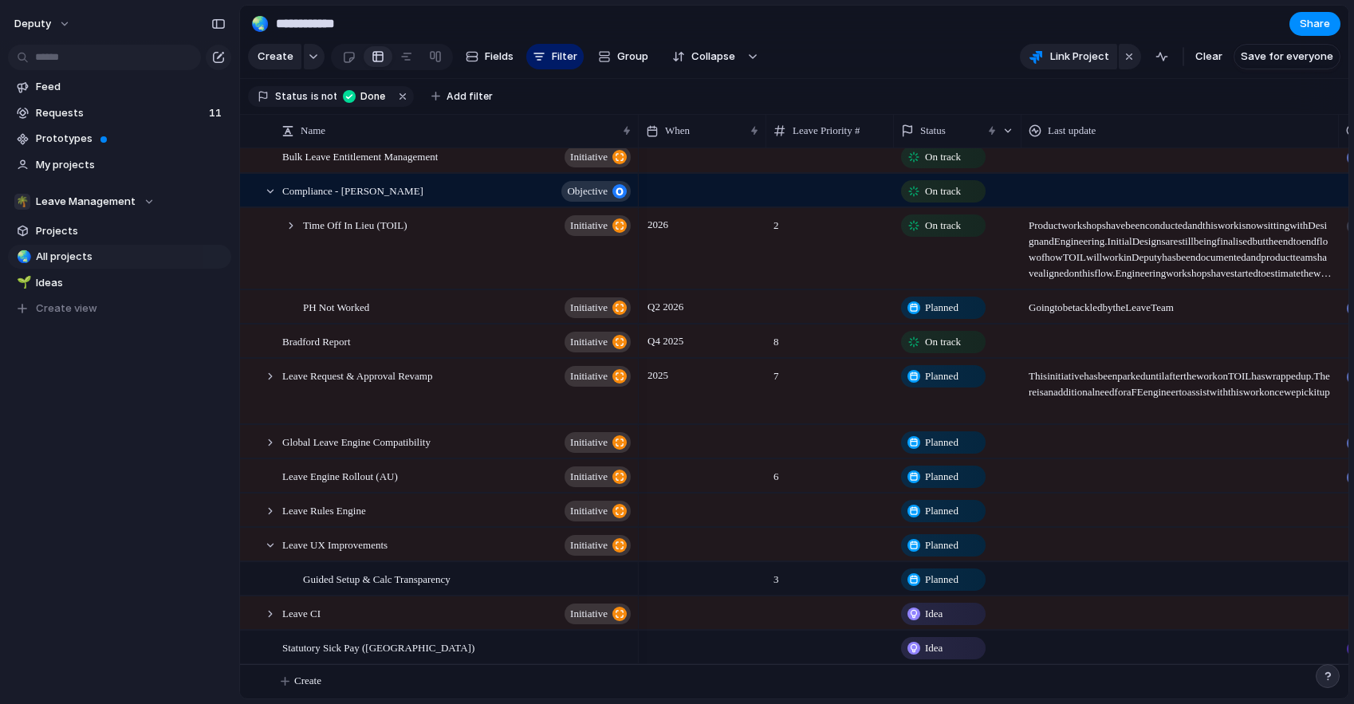
scroll to position [138, 0]
click at [378, 342] on div "Bradford Report initiative" at bounding box center [457, 341] width 351 height 33
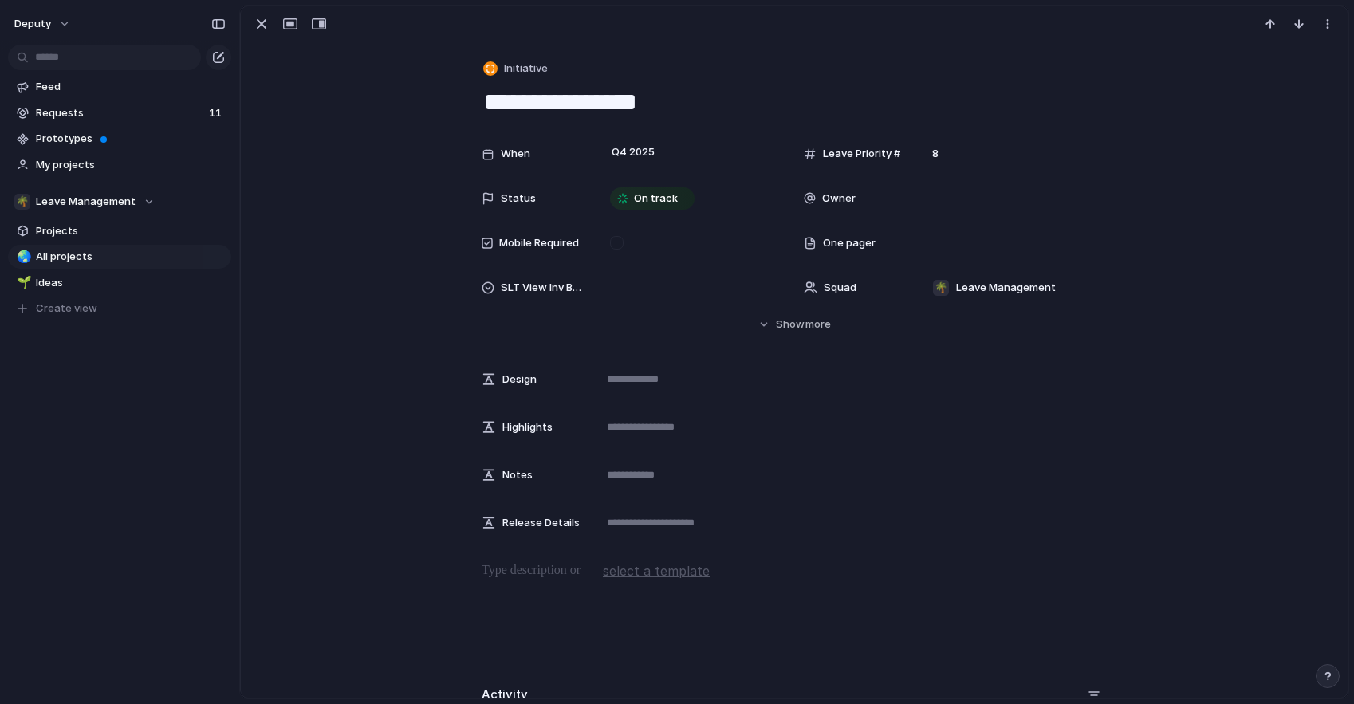
click at [876, 249] on div "One pager" at bounding box center [855, 243] width 102 height 16
click at [846, 240] on span "One pager" at bounding box center [849, 243] width 53 height 16
click at [870, 39] on div at bounding box center [794, 23] width 1107 height 35
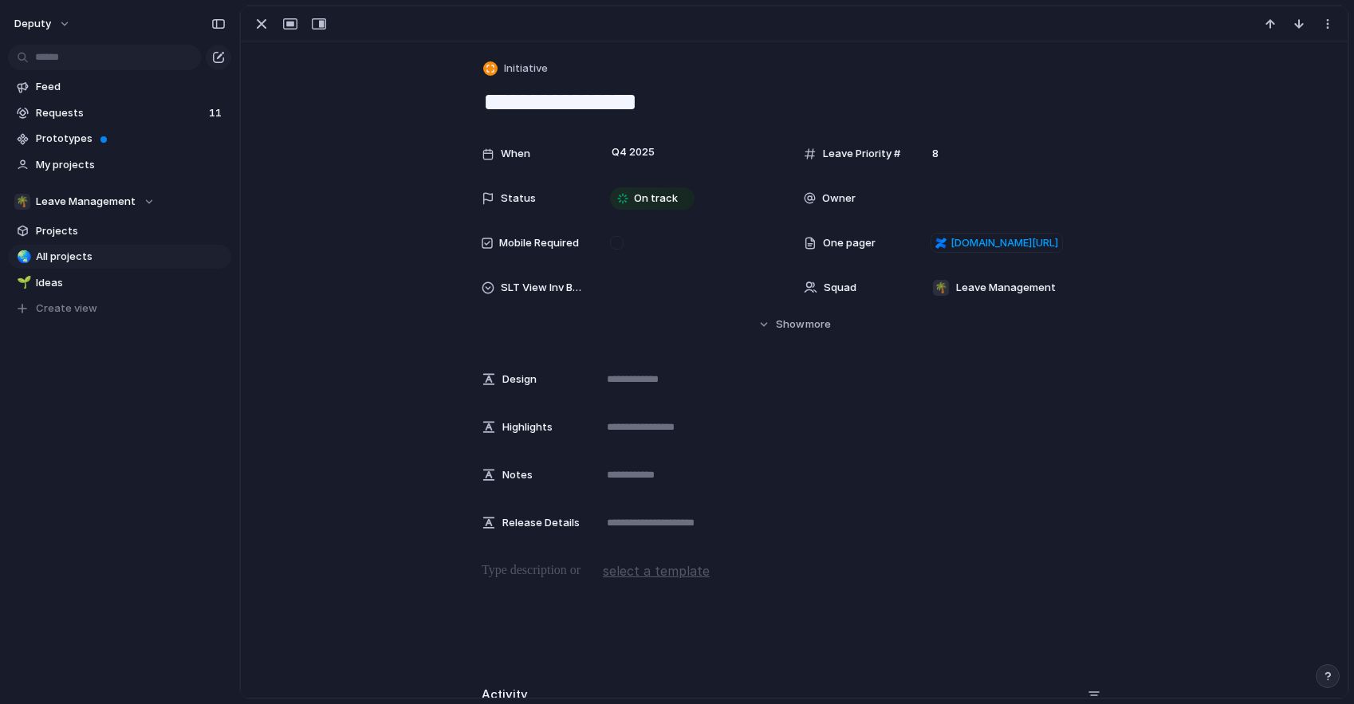
click at [901, 284] on div "Squad 🌴 Leave Management" at bounding box center [955, 288] width 303 height 32
type input "******"
click at [937, 352] on div at bounding box center [936, 353] width 28 height 28
click at [1017, 58] on div "****** 📈 Analytics Add 'analyt'" at bounding box center [677, 352] width 1354 height 704
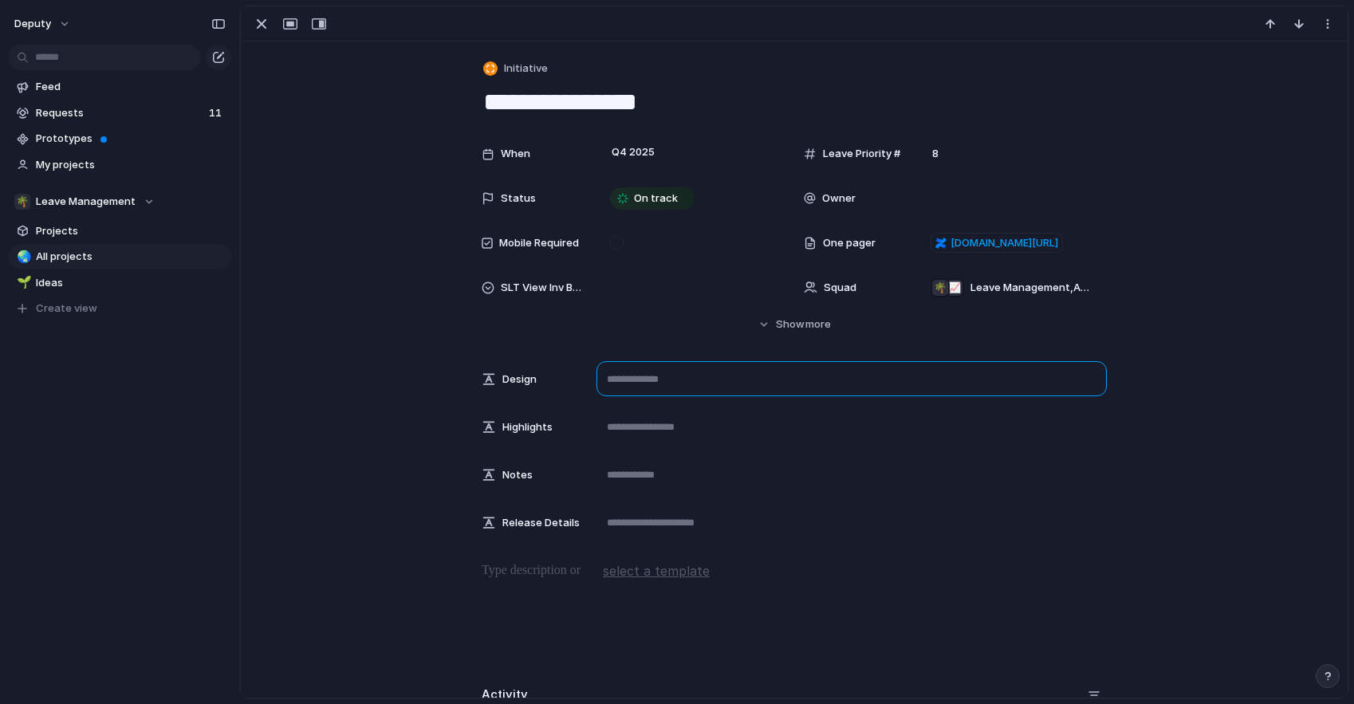
click at [624, 380] on textarea at bounding box center [851, 378] width 510 height 35
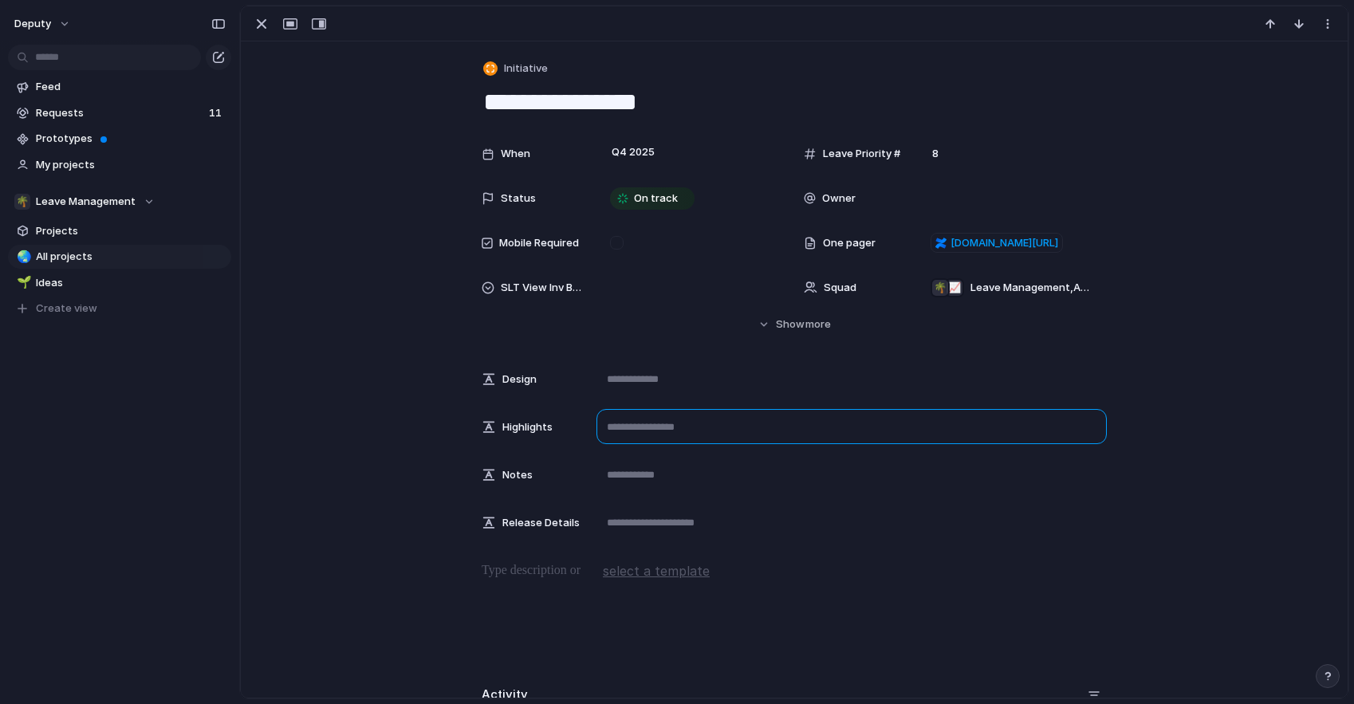
click at [640, 427] on textarea at bounding box center [851, 426] width 510 height 35
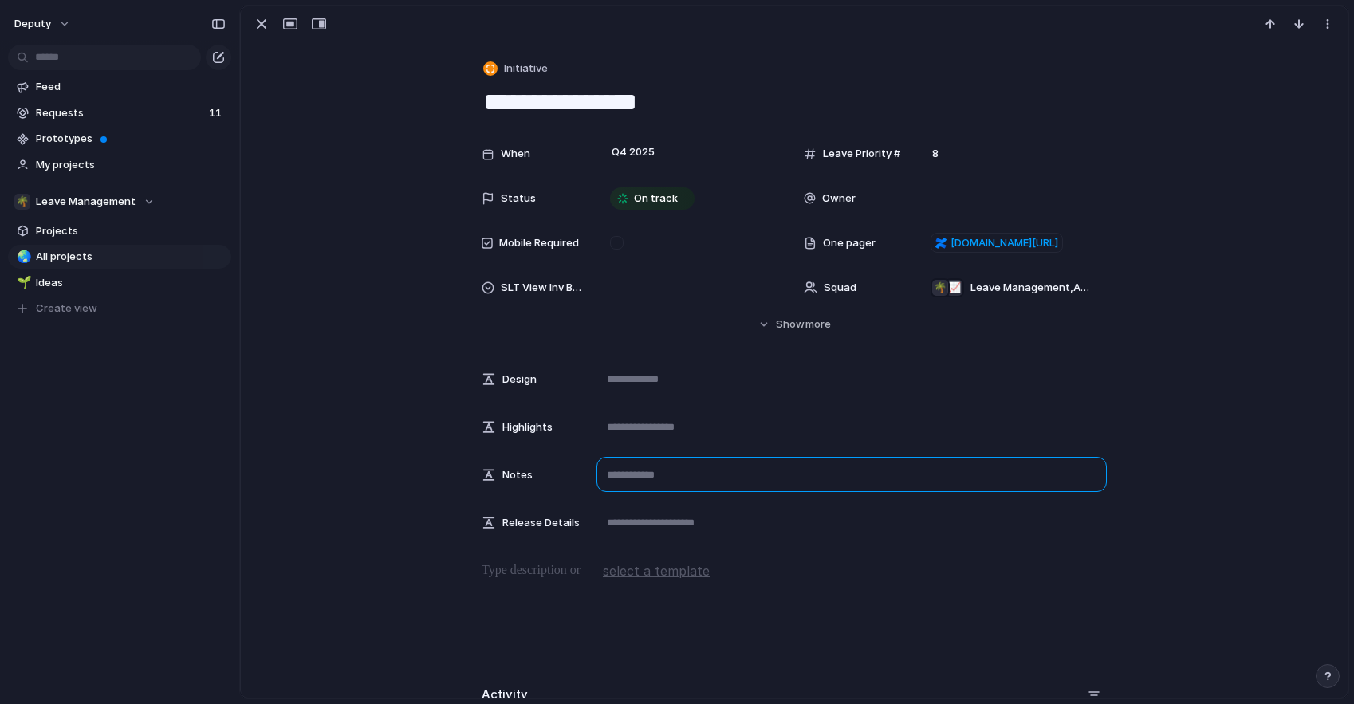
click at [667, 486] on textarea at bounding box center [851, 474] width 510 height 35
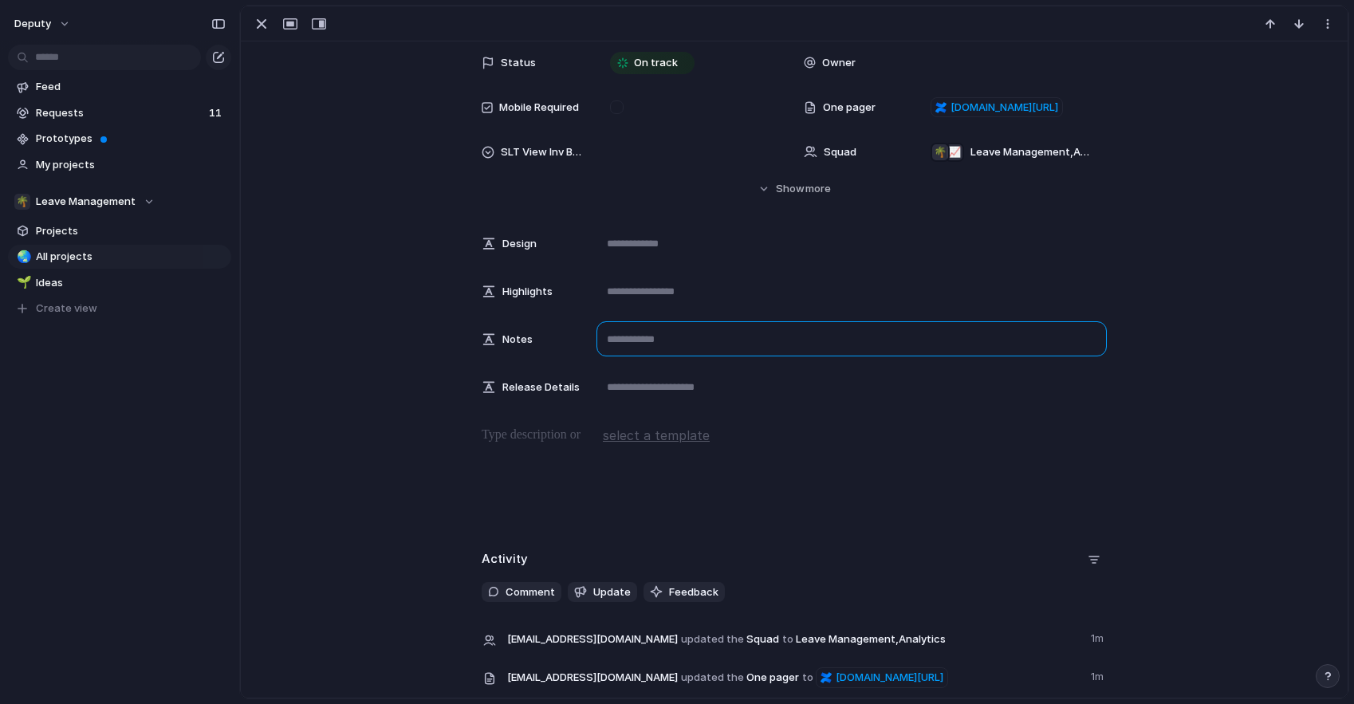
scroll to position [140, 0]
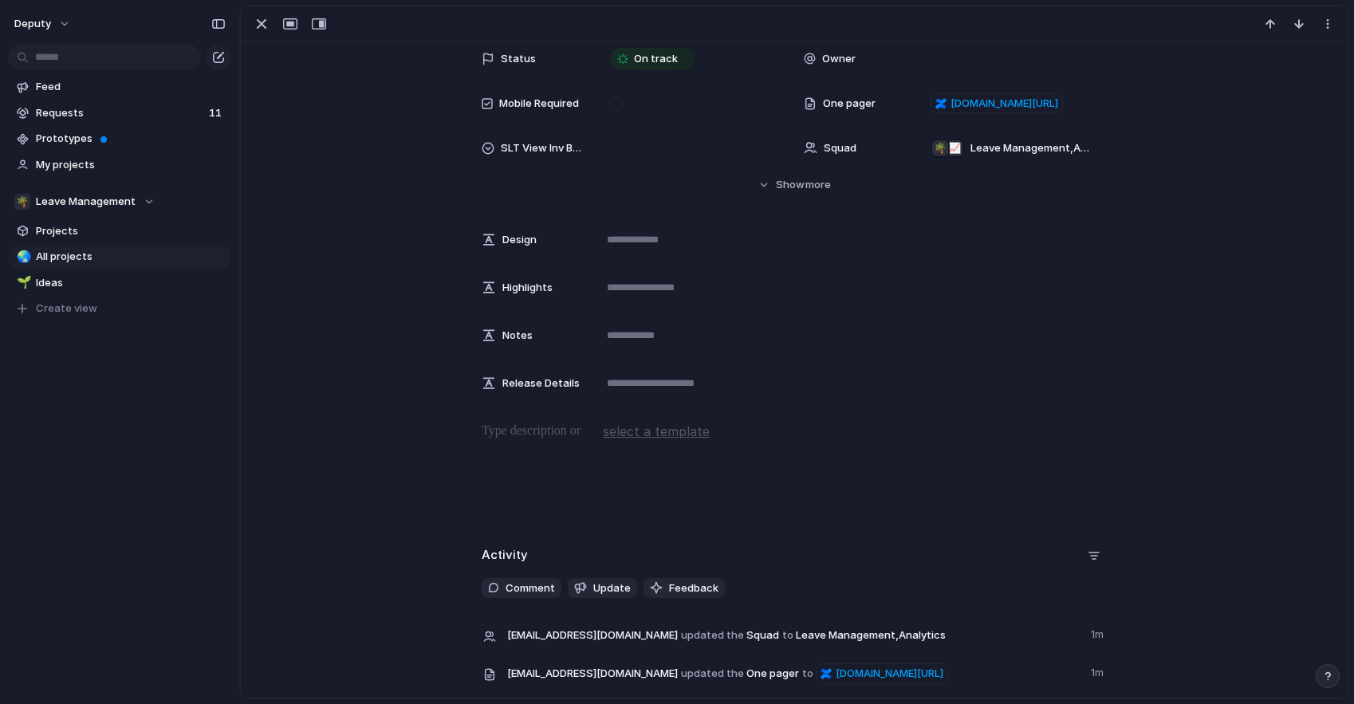
click at [352, 488] on div at bounding box center [794, 473] width 1069 height 102
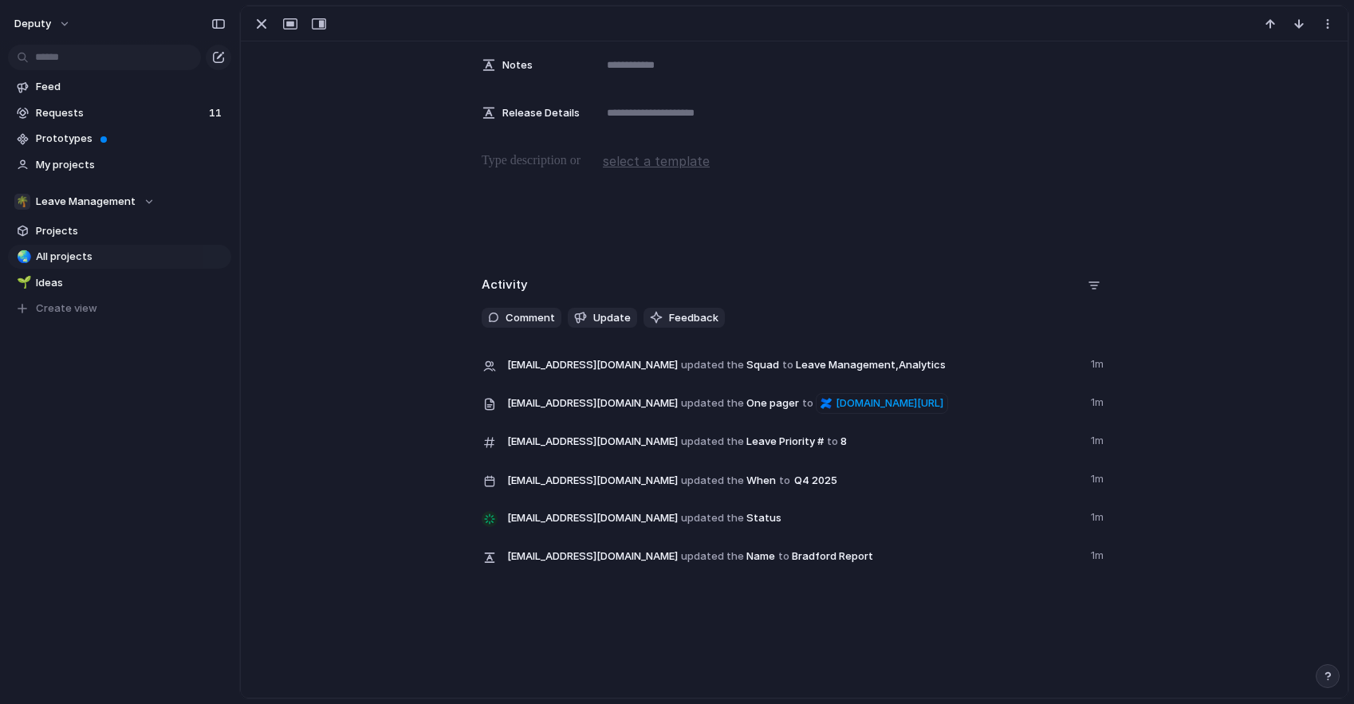
scroll to position [0, 0]
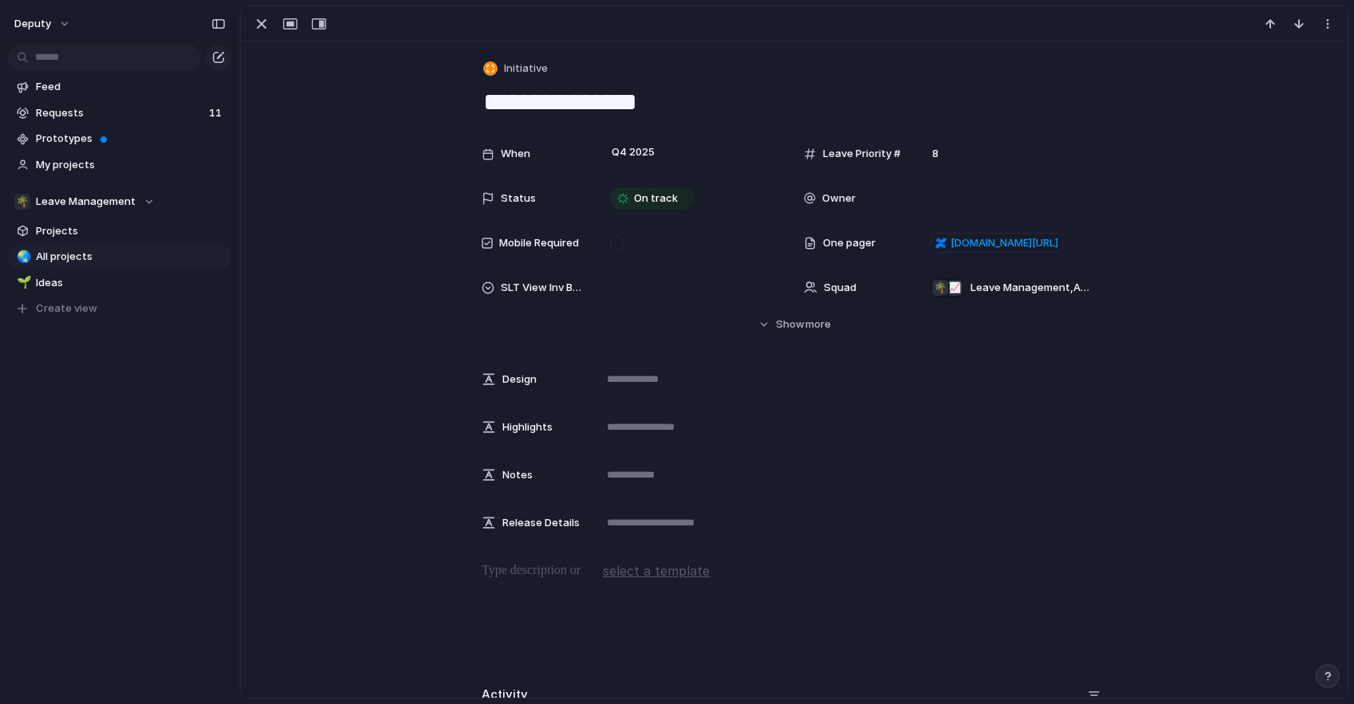
click at [400, 270] on div "When Q4 2025 Leave Priority # 8 Status On track Owner Mobile Required One pager…" at bounding box center [794, 235] width 1069 height 195
click at [259, 24] on div "button" at bounding box center [261, 23] width 19 height 19
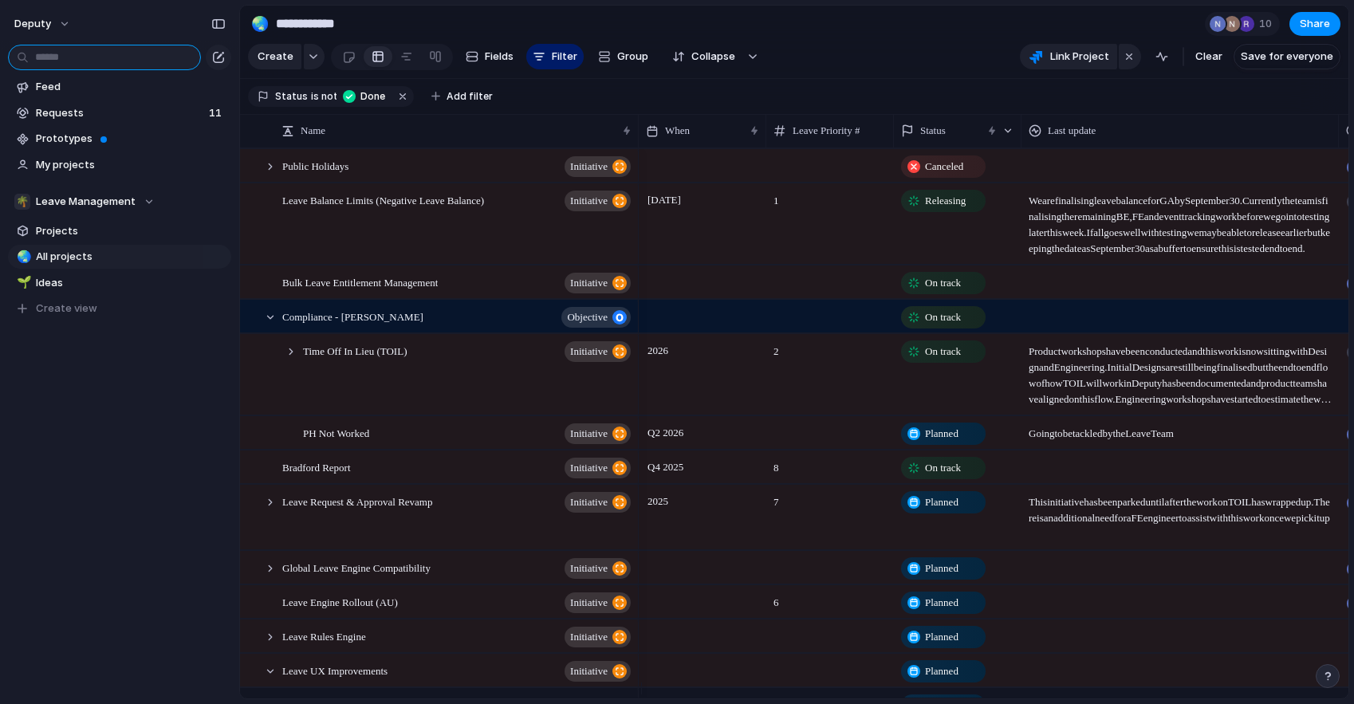
click at [133, 61] on input "text" at bounding box center [104, 58] width 193 height 26
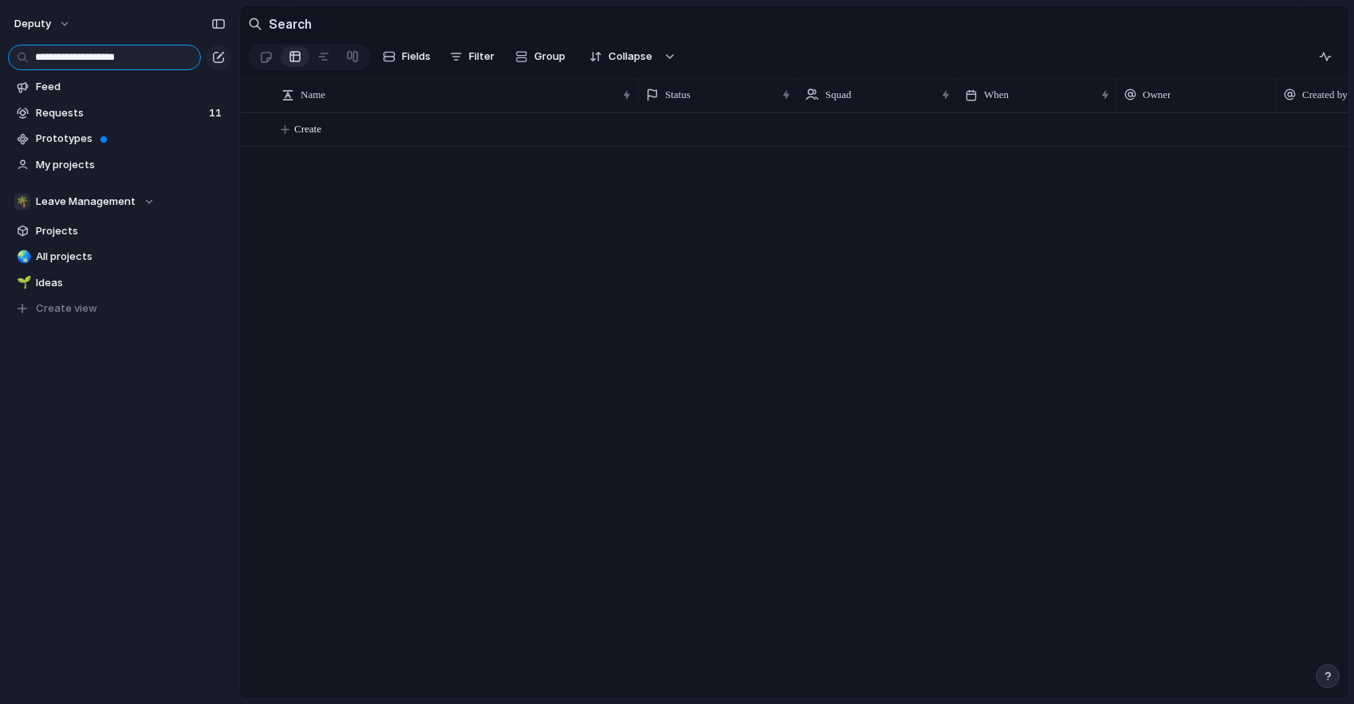
type input "**********"
click at [46, 20] on span "deputy" at bounding box center [32, 24] width 37 height 16
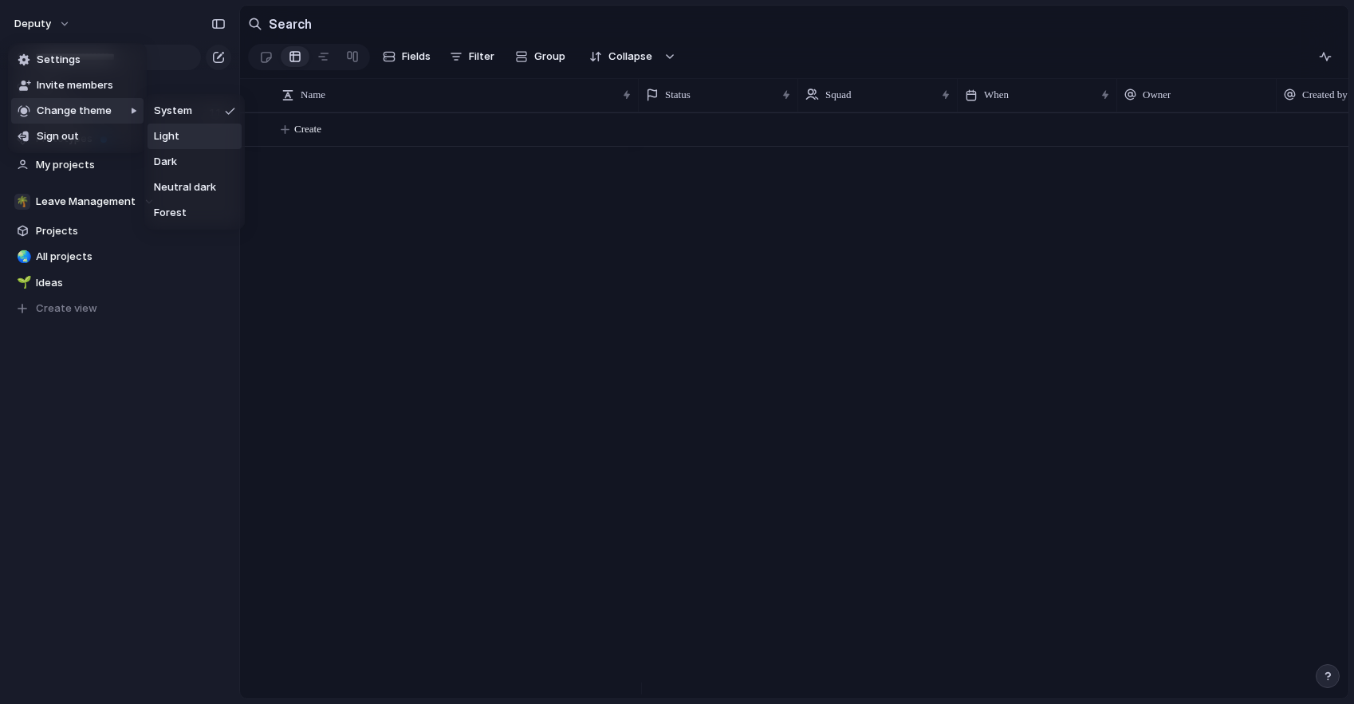
drag, startPoint x: 450, startPoint y: 360, endPoint x: 427, endPoint y: 355, distance: 22.8
click at [434, 356] on div "Settings Invite members Change theme Sign out" at bounding box center [677, 352] width 1354 height 704
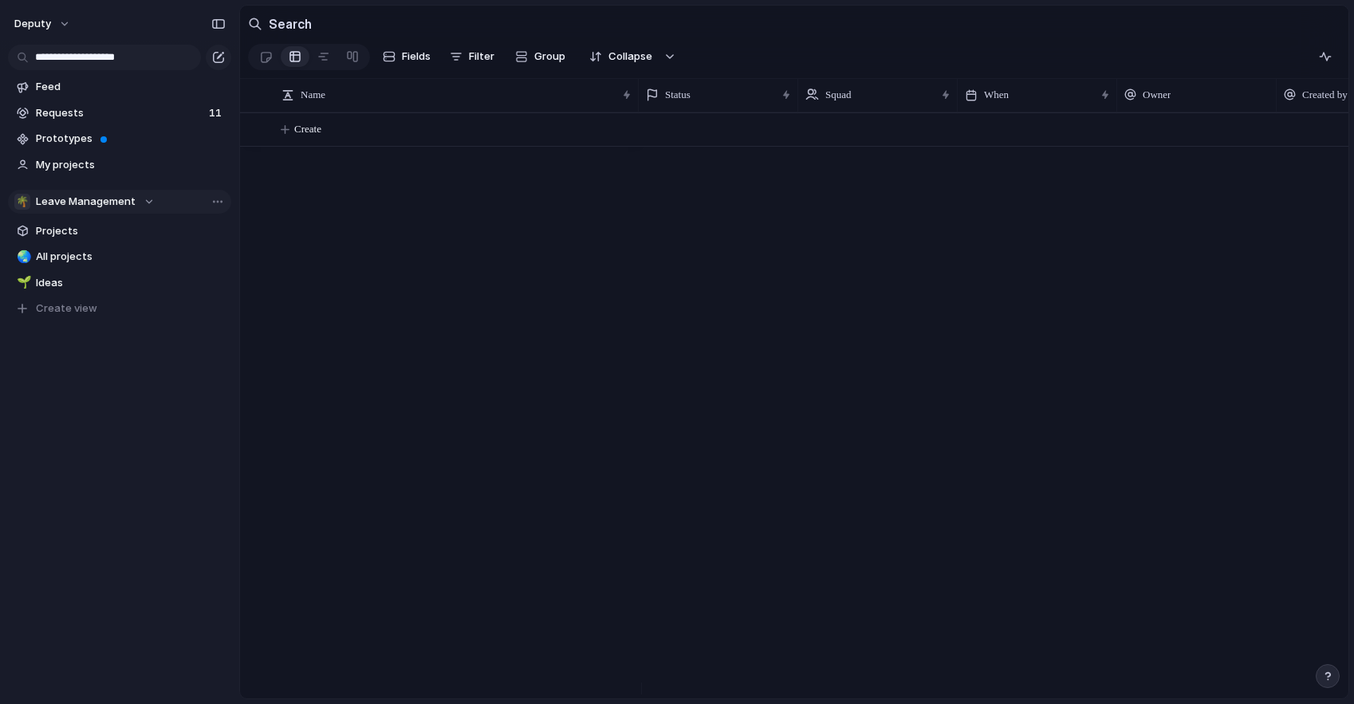
click at [149, 197] on div "🌴 Leave Management" at bounding box center [84, 202] width 140 height 16
drag, startPoint x: 444, startPoint y: 546, endPoint x: 384, endPoint y: 521, distance: 65.8
click at [443, 546] on div "Recent 🔄 Continuous Improvement 🎯 DEP Teams Deputy 📣 Marketing 🤖 AI ✈️ Pioneer …" at bounding box center [677, 352] width 1354 height 704
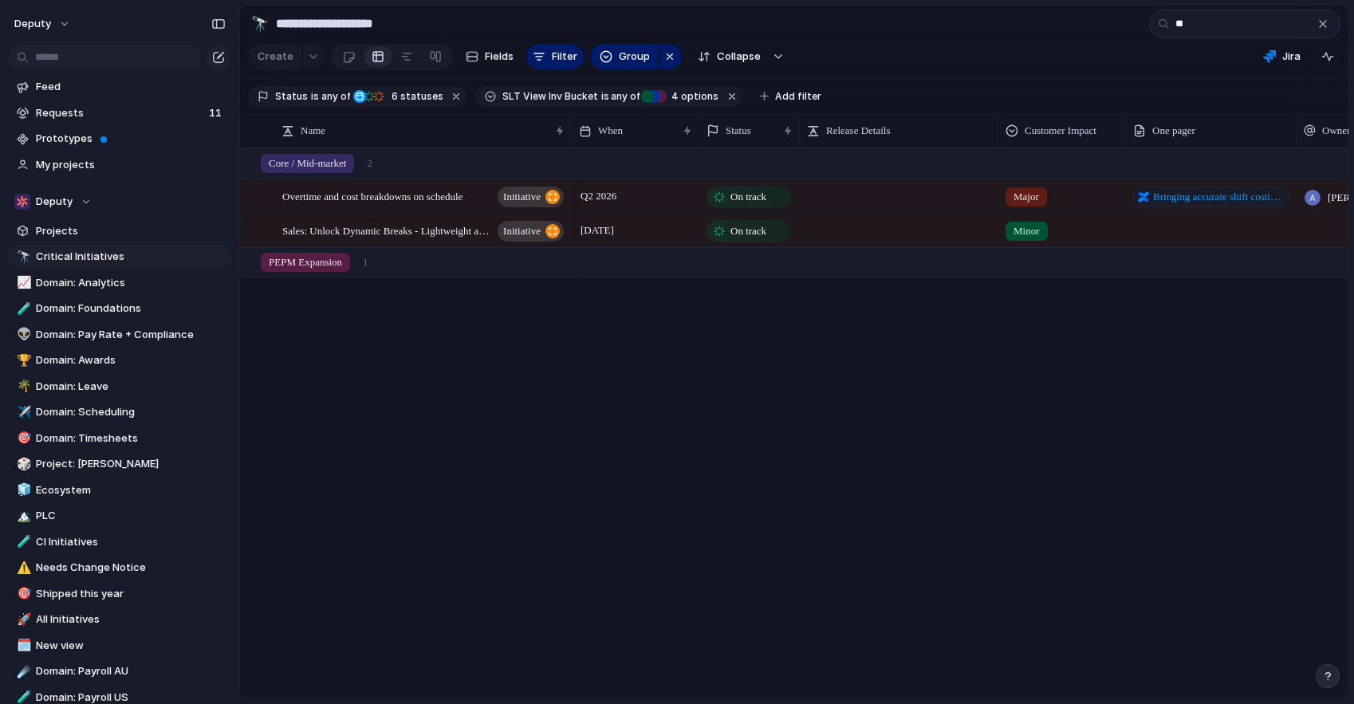
type input "*"
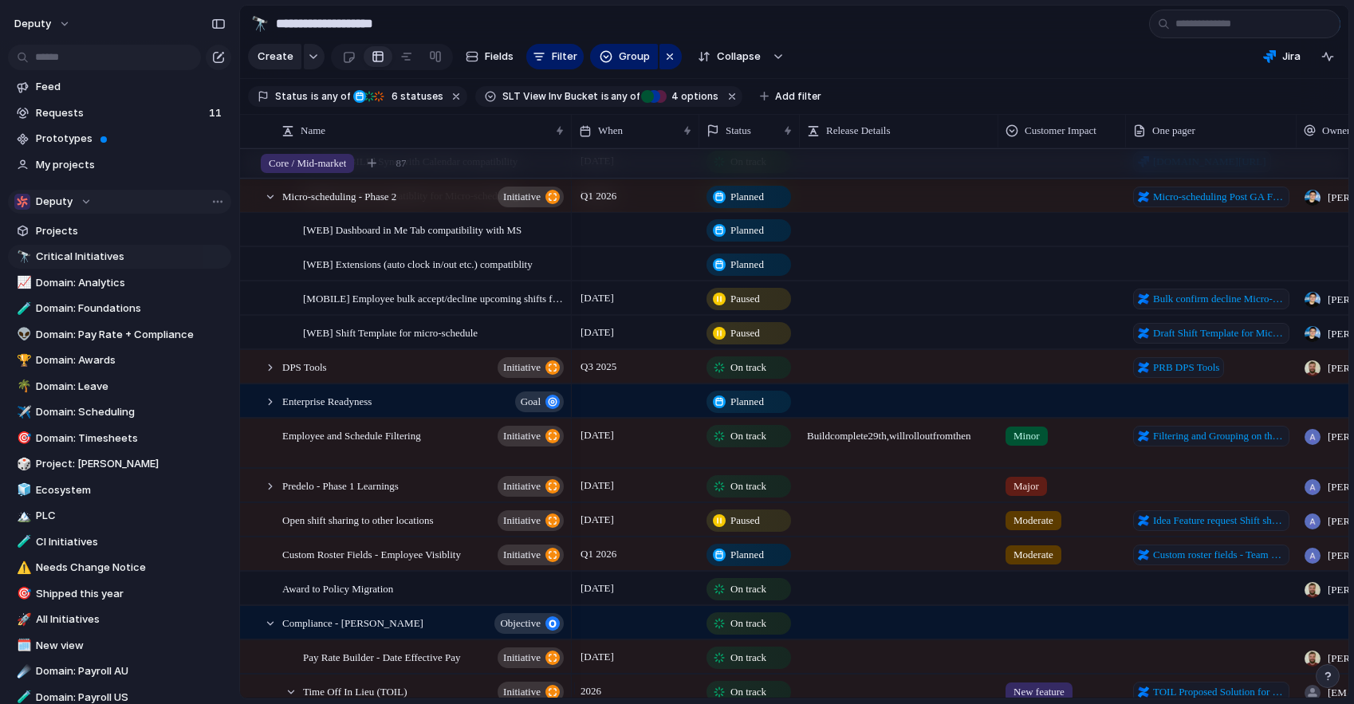
click at [88, 199] on div "Deputy" at bounding box center [52, 202] width 77 height 16
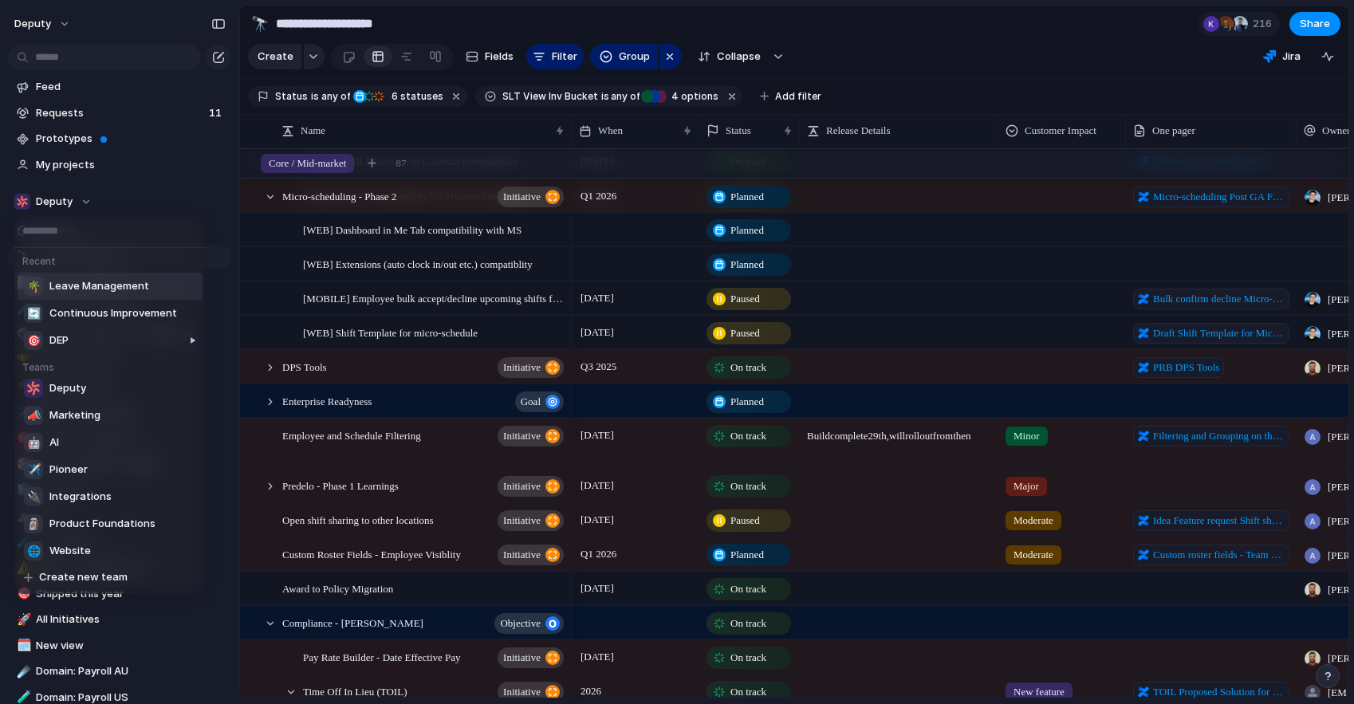
click at [96, 289] on span "Leave Management" at bounding box center [99, 286] width 100 height 16
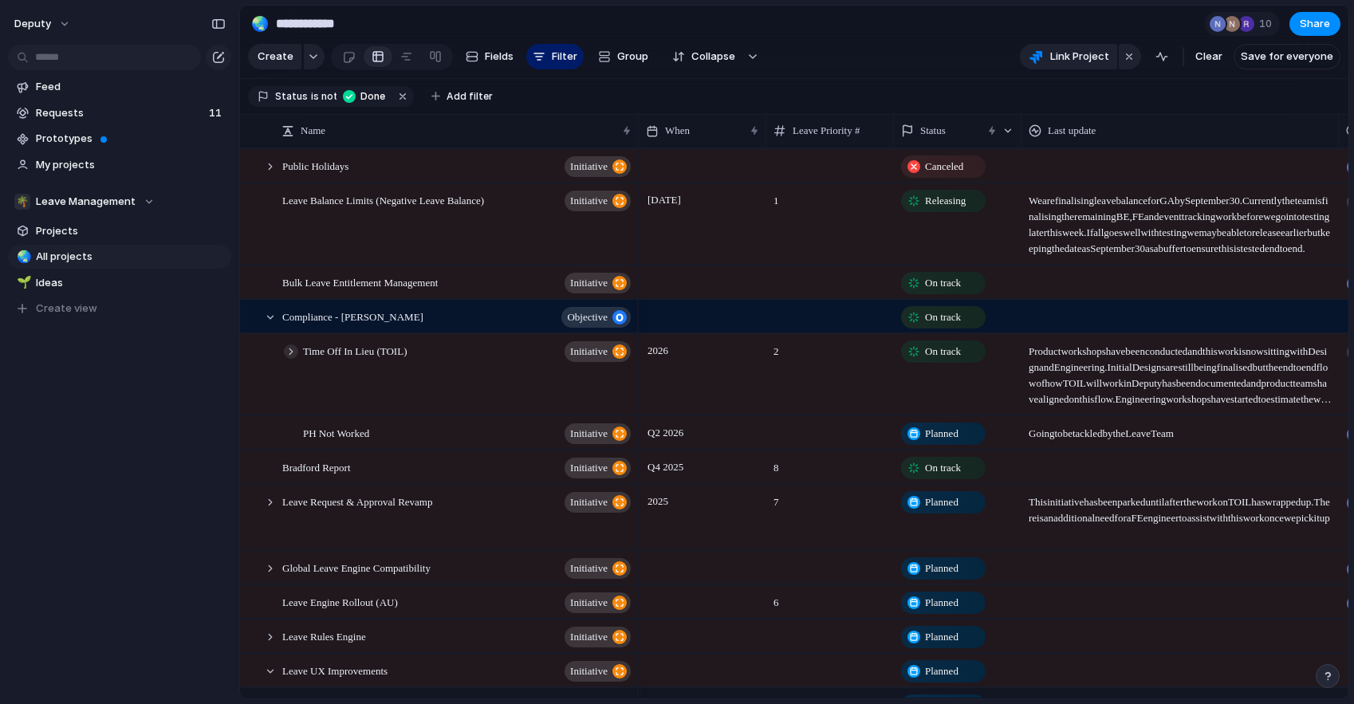
click at [295, 359] on div at bounding box center [291, 351] width 14 height 14
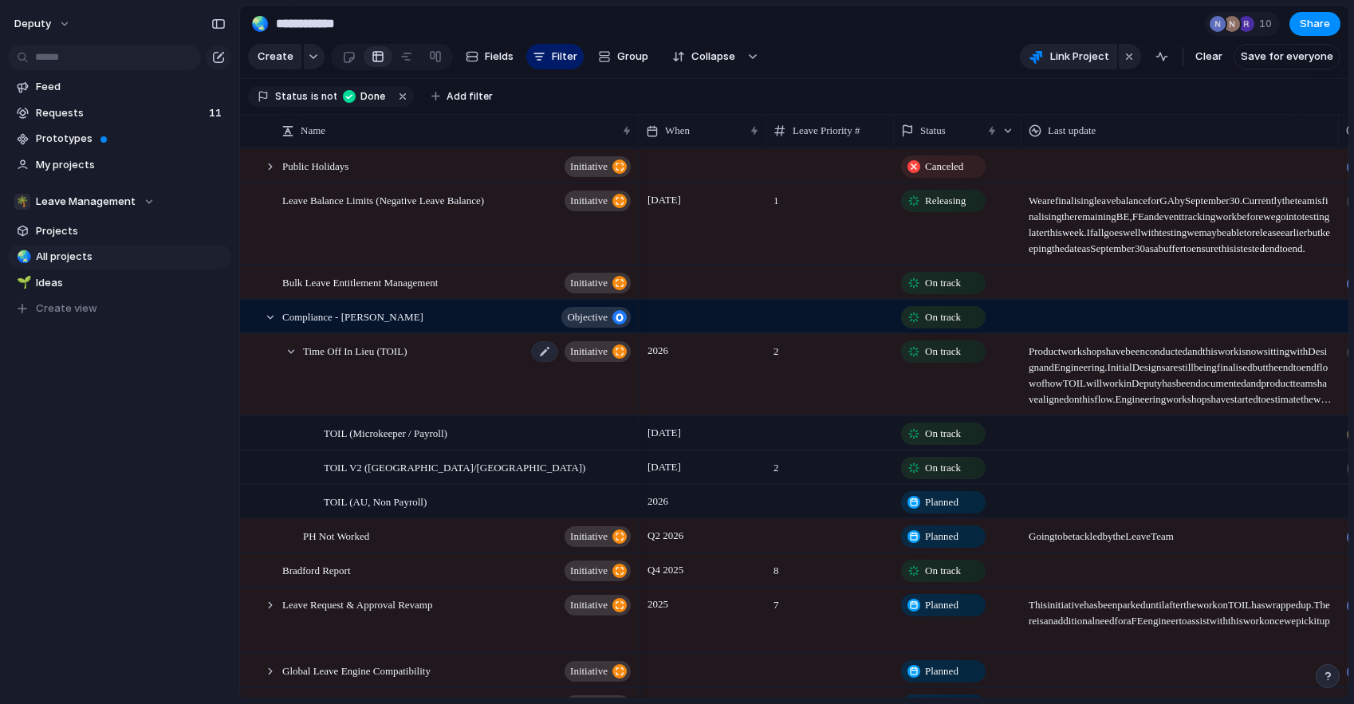
click at [360, 384] on div "Time Off In Lieu (TOIL) initiative" at bounding box center [468, 375] width 330 height 81
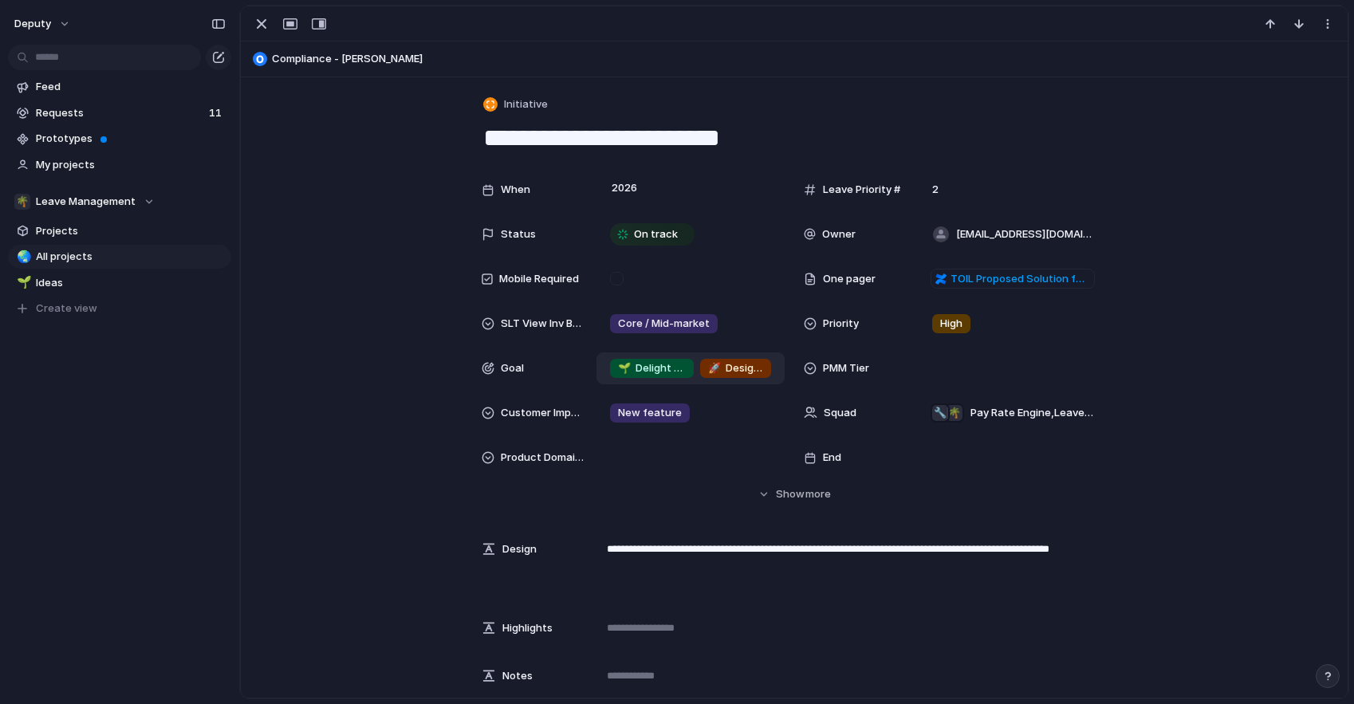
click at [746, 372] on span "🚀 Design and deploy new products" at bounding box center [735, 368] width 55 height 16
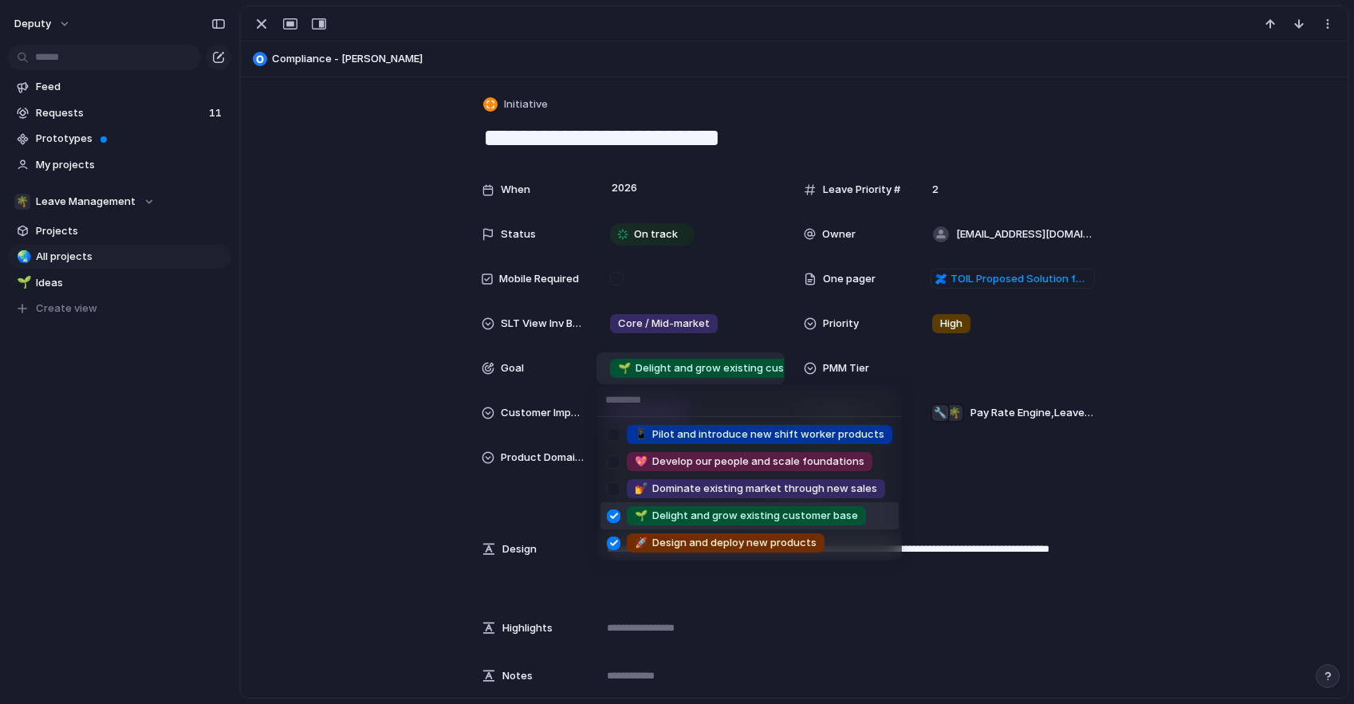
click at [388, 368] on div "📱 Pilot and introduce new shift worker products 💖 Develop our people and scale …" at bounding box center [677, 352] width 1354 height 704
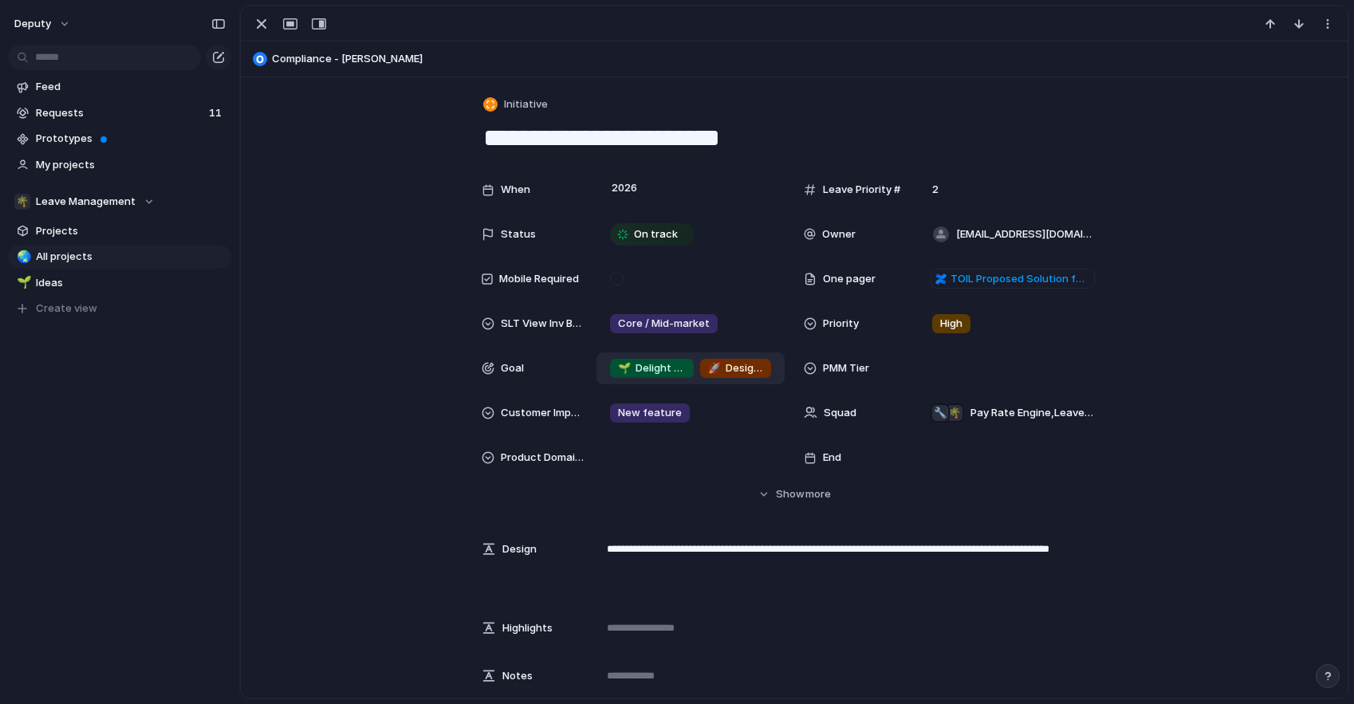
click at [632, 371] on span "🌱 Delight and grow existing customer base" at bounding box center [652, 368] width 68 height 16
click at [322, 360] on div "📱 Pilot and introduce new shift worker products 💖 Develop our people and scale …" at bounding box center [677, 352] width 1354 height 704
click at [255, 27] on div "button" at bounding box center [261, 23] width 19 height 19
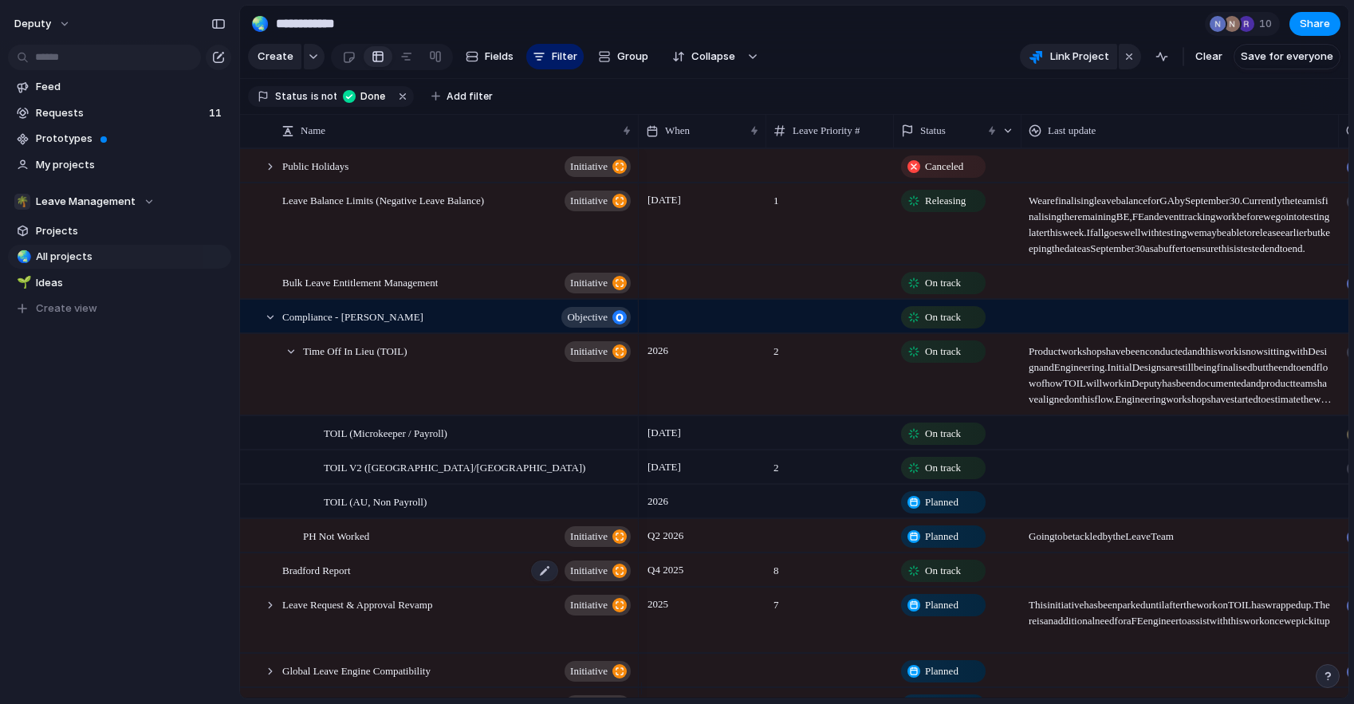
click at [344, 573] on span "Bradford Report" at bounding box center [316, 570] width 69 height 18
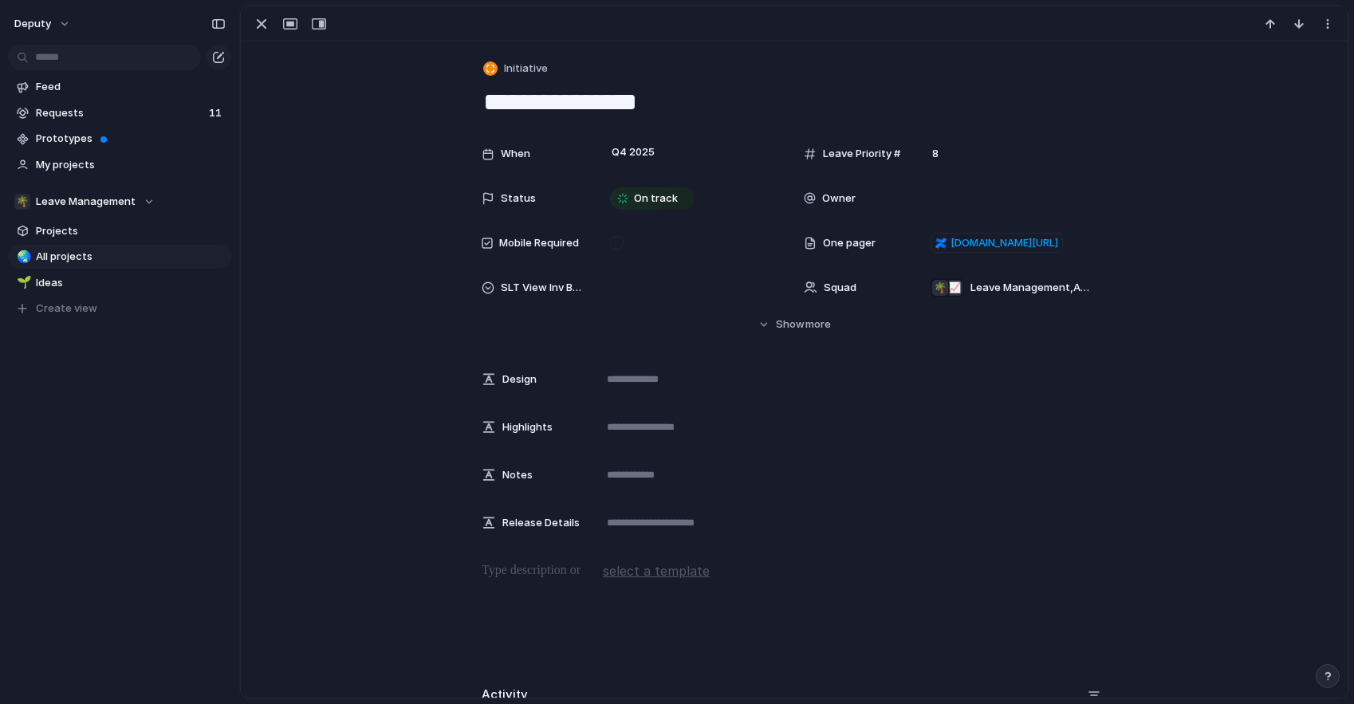
click at [881, 197] on div "Owner" at bounding box center [855, 199] width 102 height 16
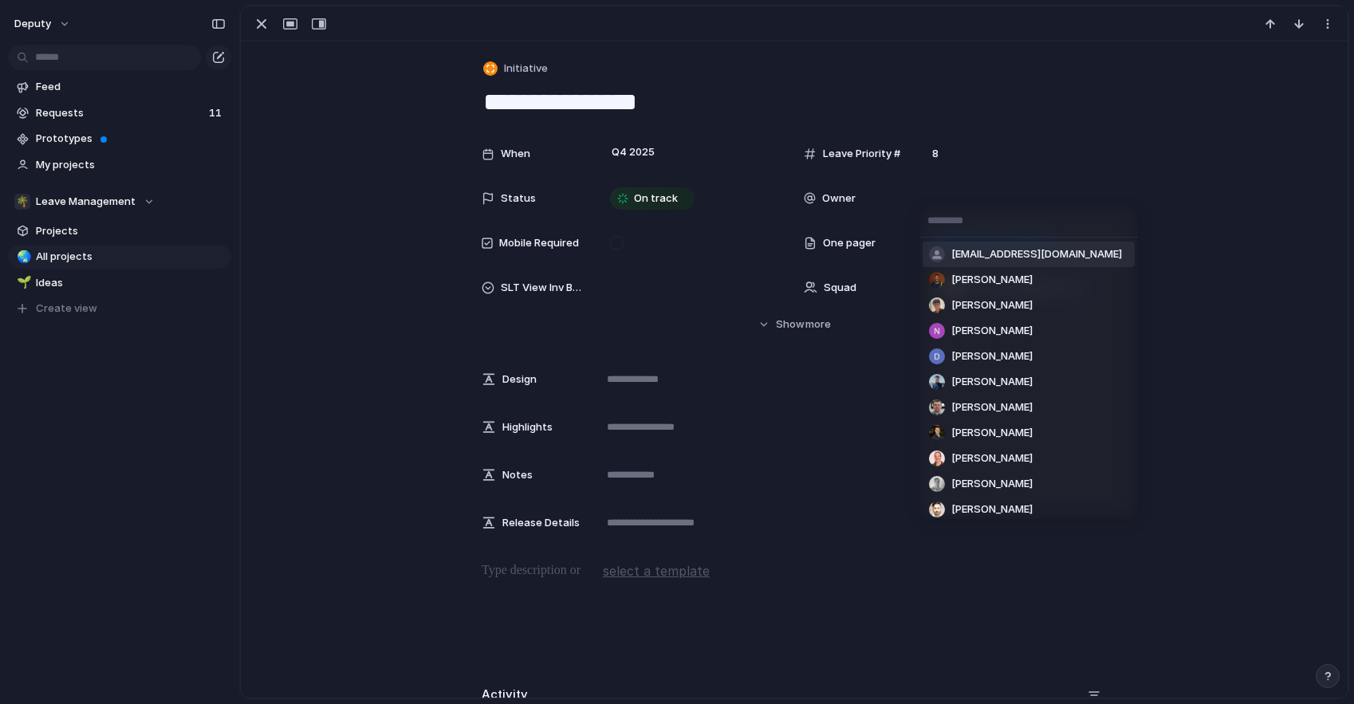
click at [991, 251] on span "[EMAIL_ADDRESS][DOMAIN_NAME]" at bounding box center [1036, 254] width 171 height 16
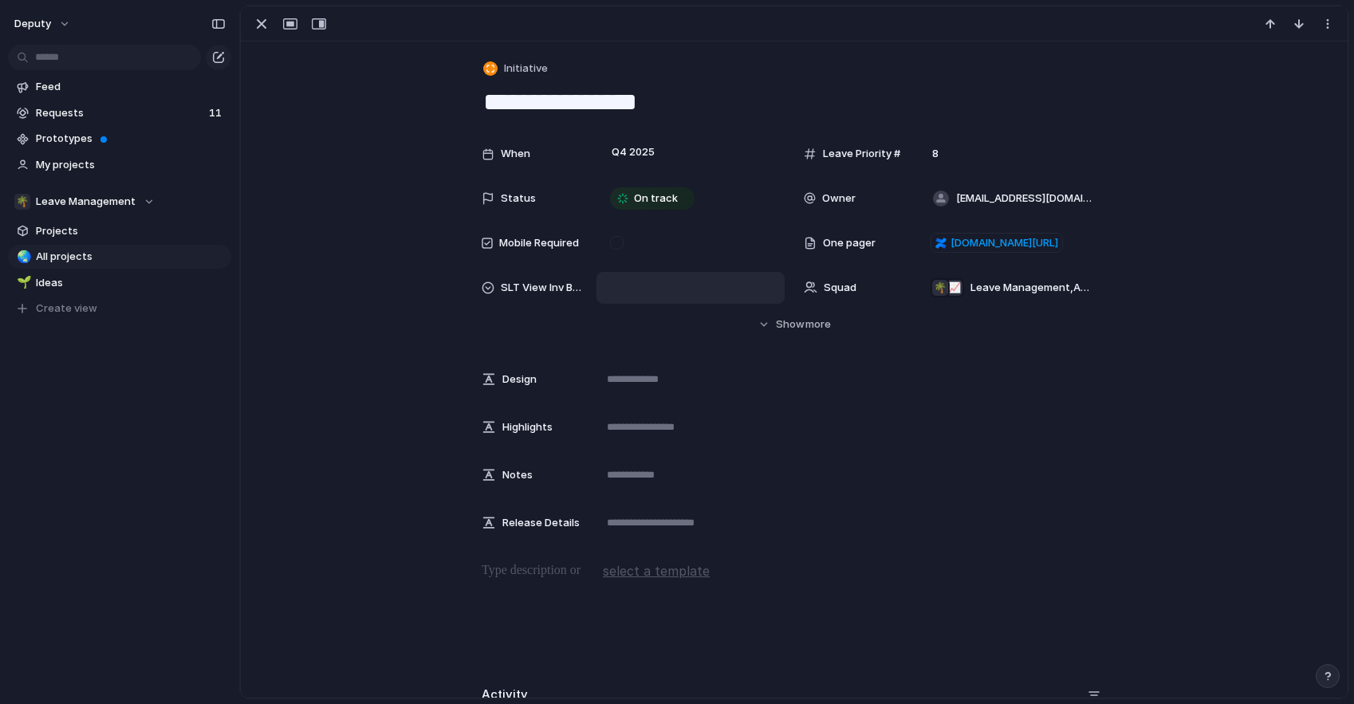
click at [596, 286] on div at bounding box center [690, 288] width 188 height 32
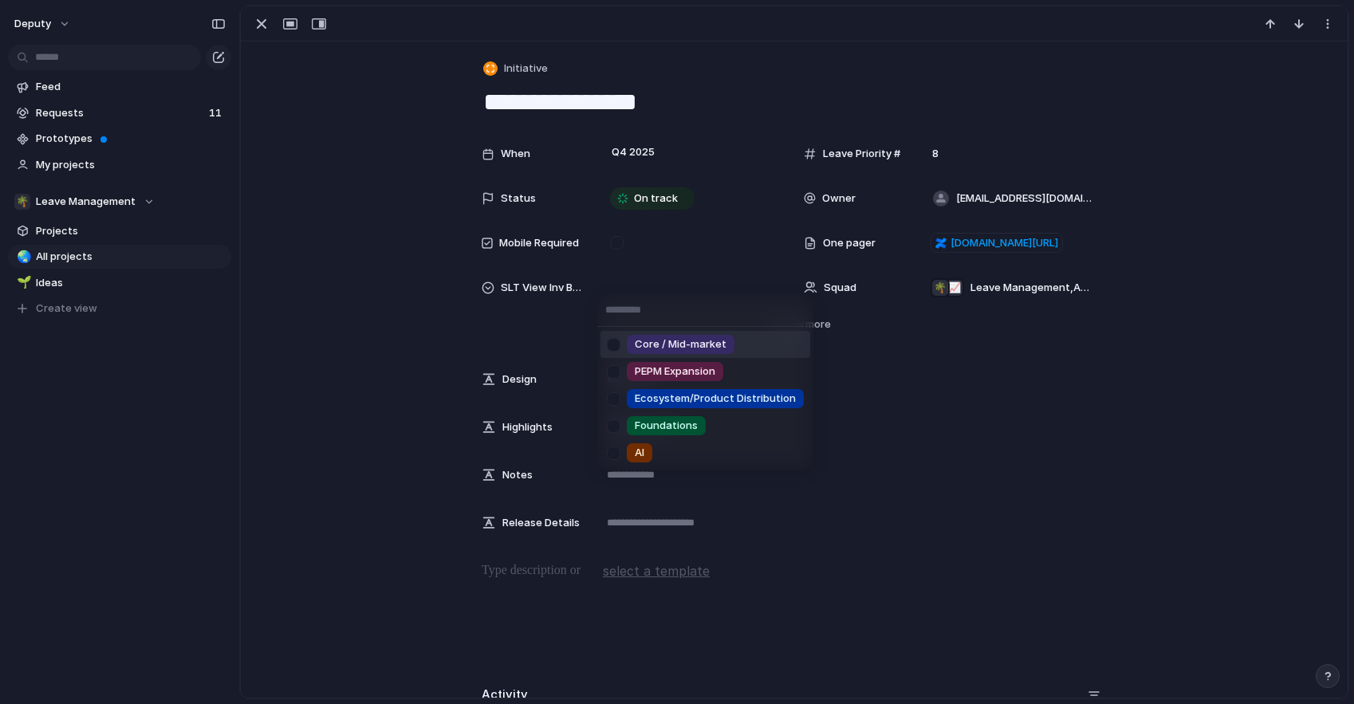
click at [647, 342] on span "Core / Mid-market" at bounding box center [681, 345] width 92 height 16
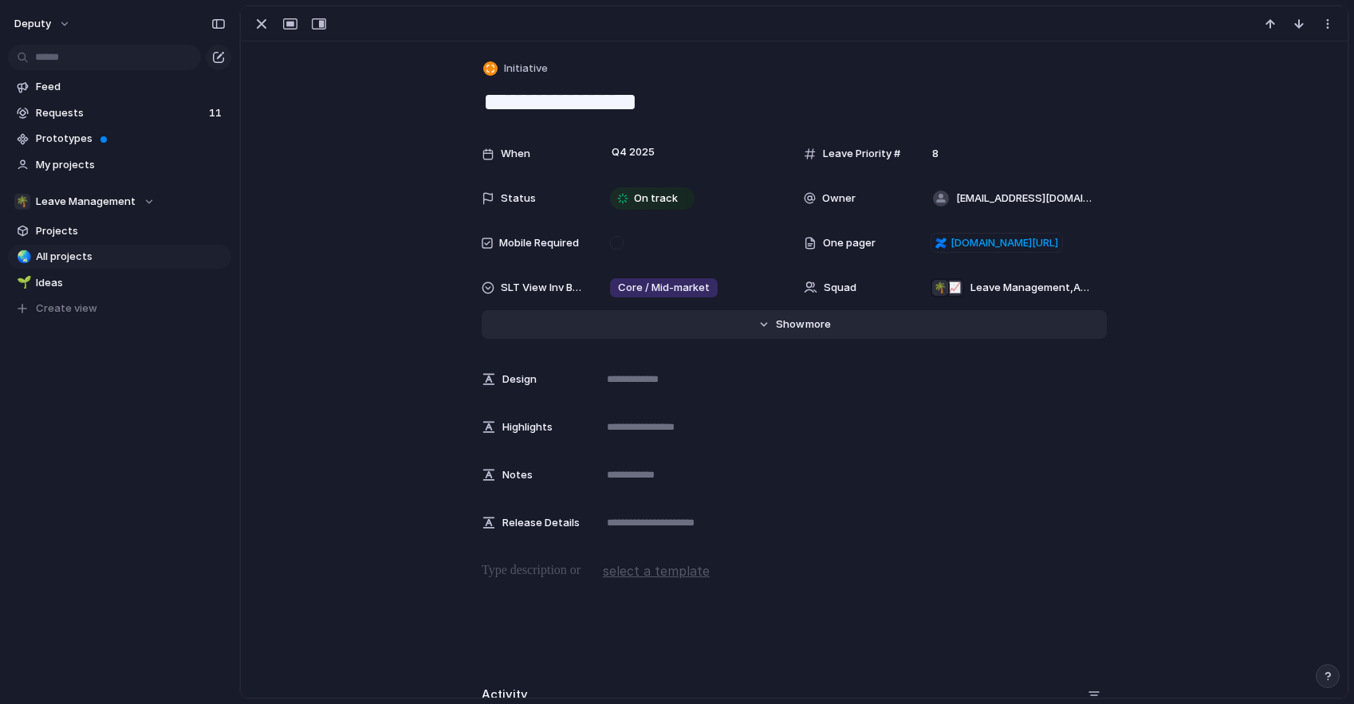
click at [805, 328] on span "more" at bounding box center [818, 325] width 26 height 16
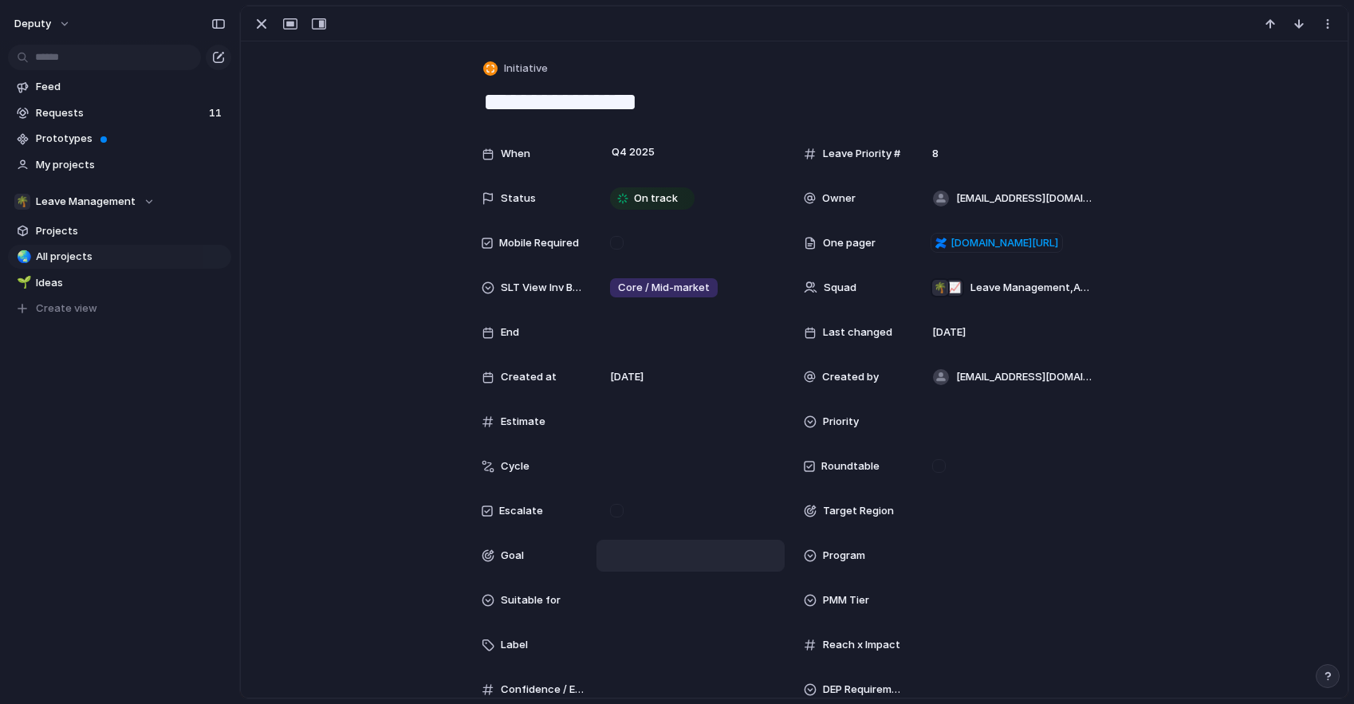
click at [627, 559] on div at bounding box center [691, 556] width 174 height 18
type input "*"
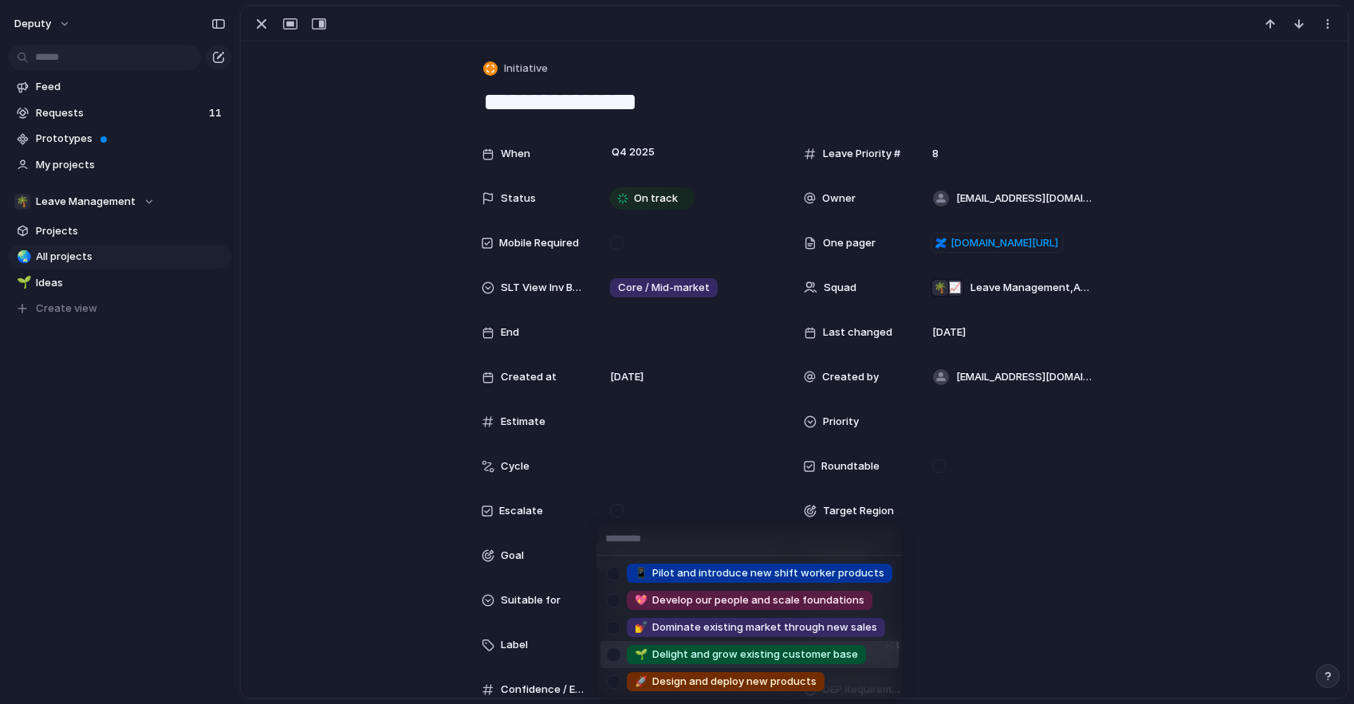
click at [612, 658] on div at bounding box center [614, 655] width 28 height 28
click at [610, 683] on div at bounding box center [614, 682] width 28 height 28
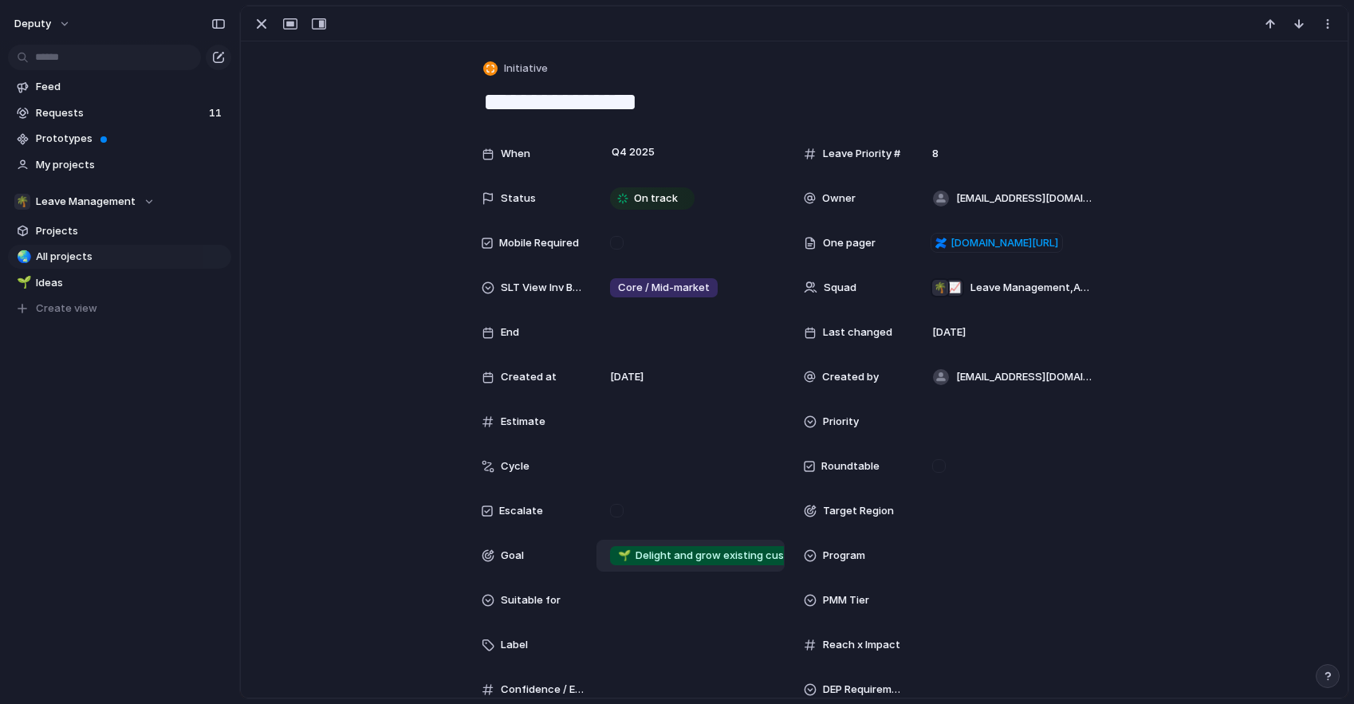
click at [281, 515] on div "📱 Pilot and introduce new shift worker products 💖 Develop our people and scale …" at bounding box center [677, 352] width 1354 height 704
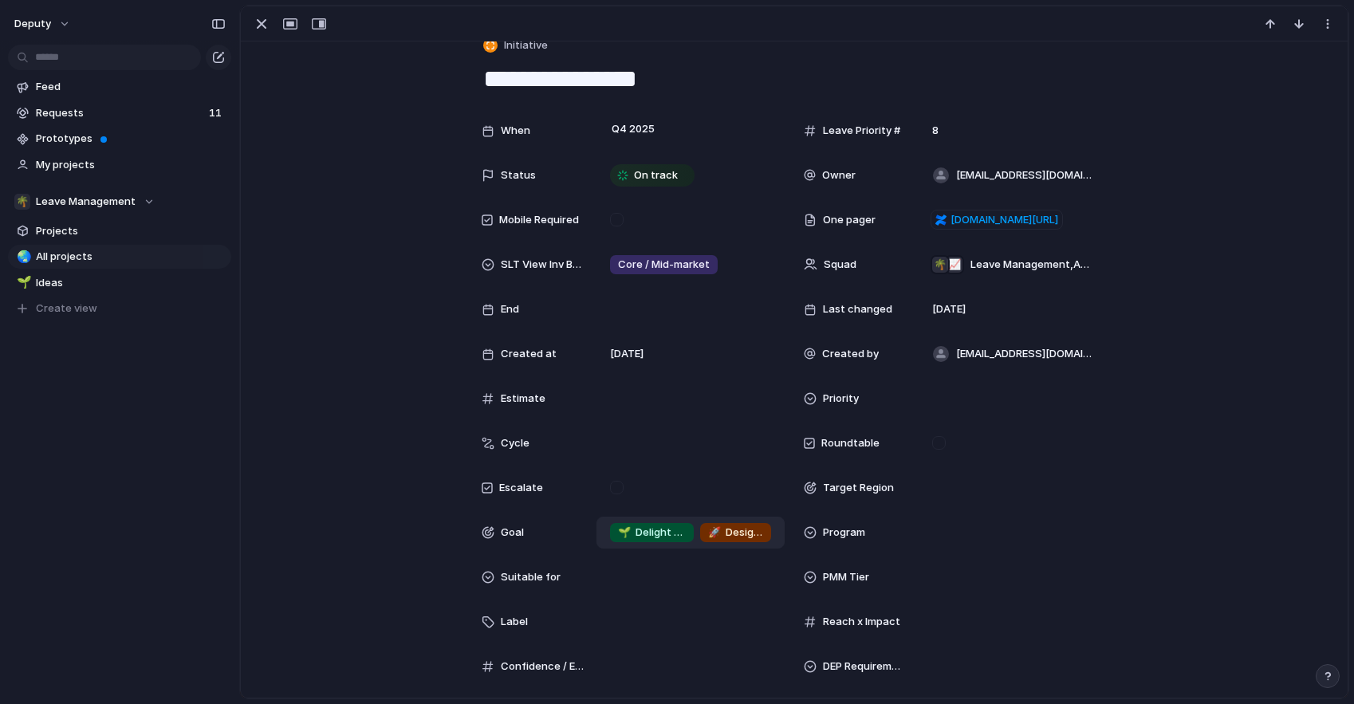
scroll to position [24, 0]
click at [823, 446] on span "Roundtable" at bounding box center [850, 443] width 58 height 16
click at [971, 435] on div at bounding box center [1013, 443] width 188 height 32
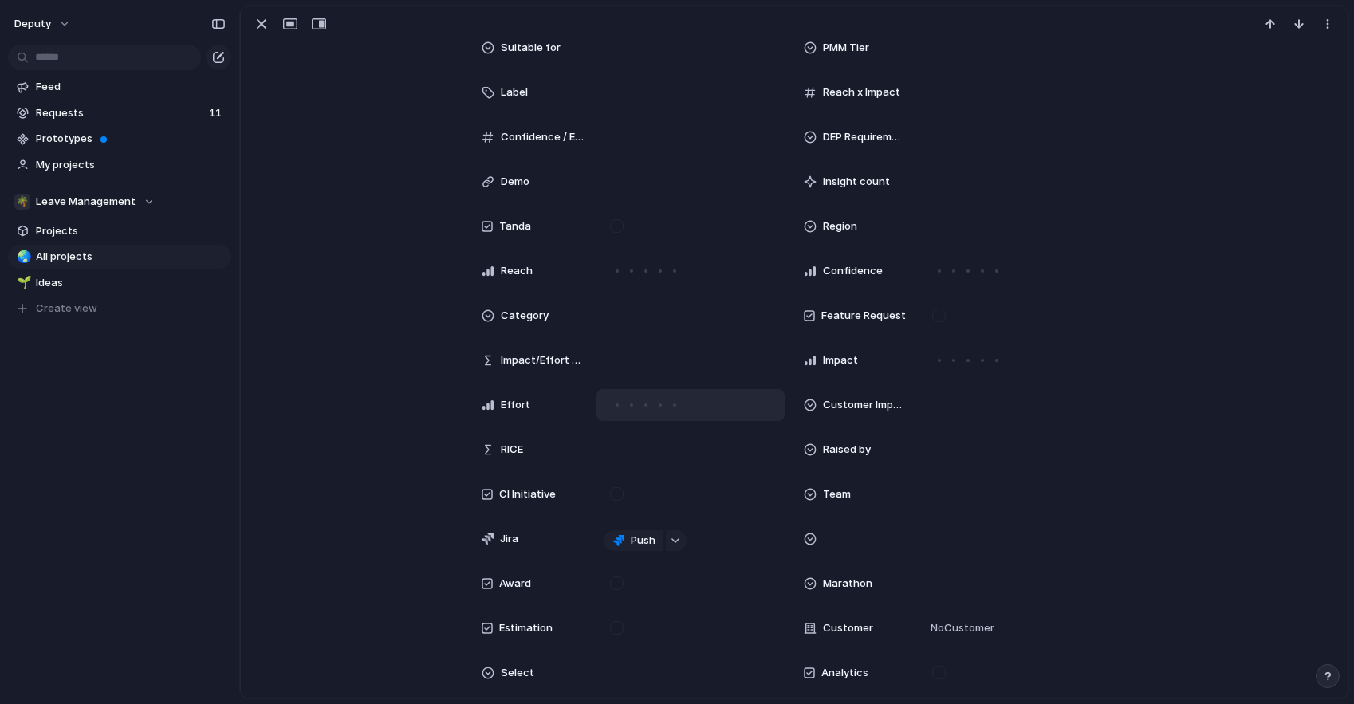
scroll to position [779, 0]
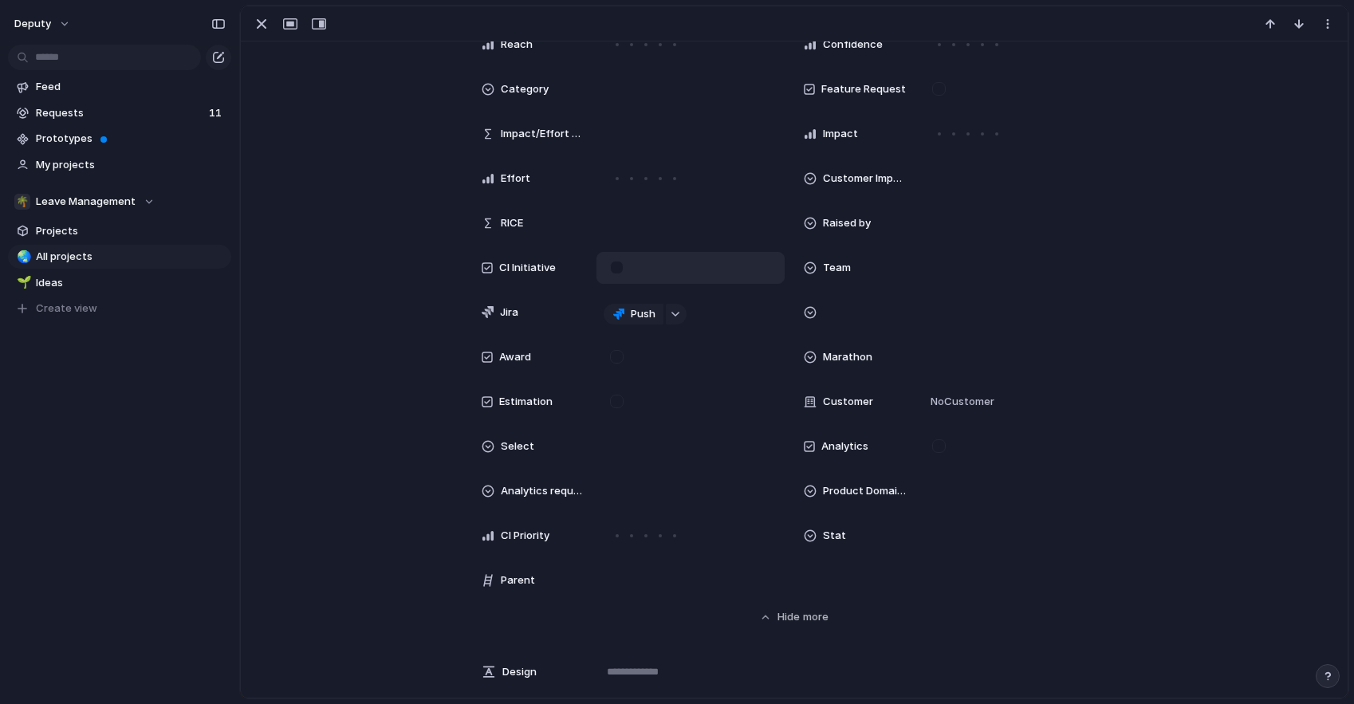
click at [623, 270] on form at bounding box center [617, 268] width 26 height 14
click at [610, 270] on div at bounding box center [617, 268] width 14 height 14
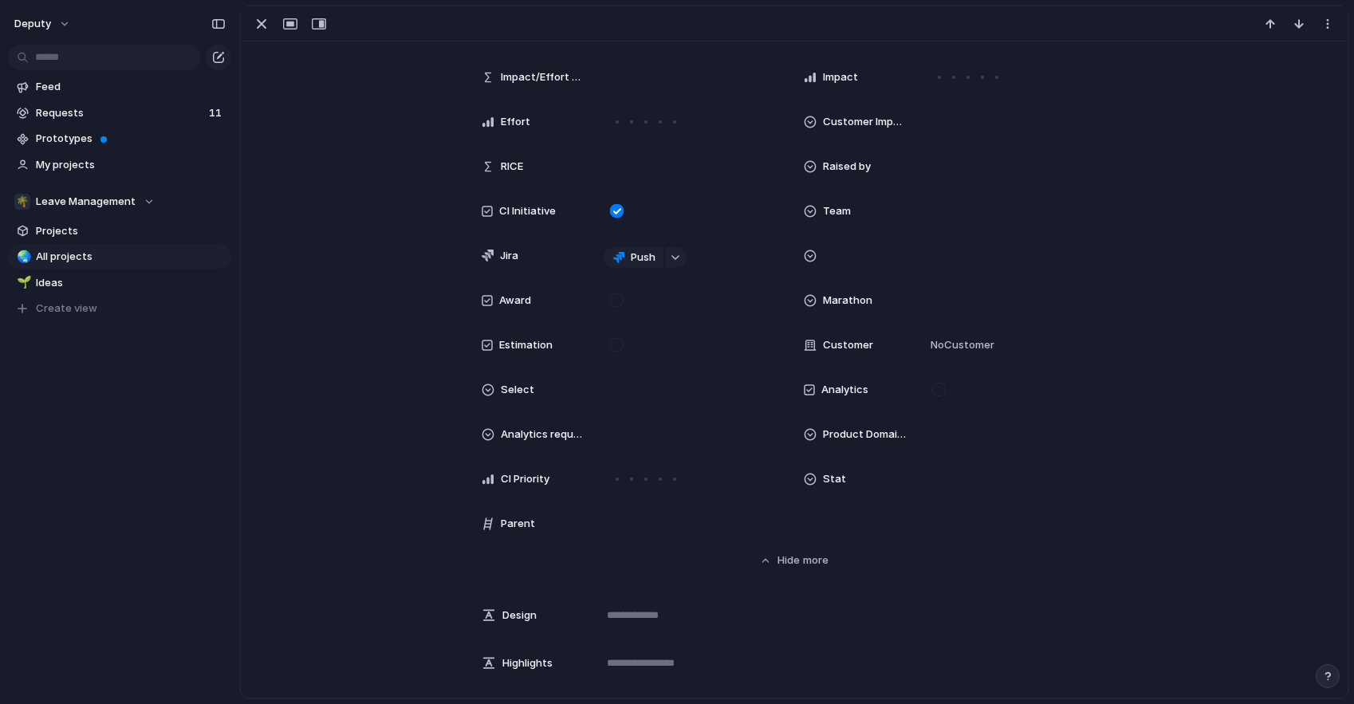
scroll to position [1053, 0]
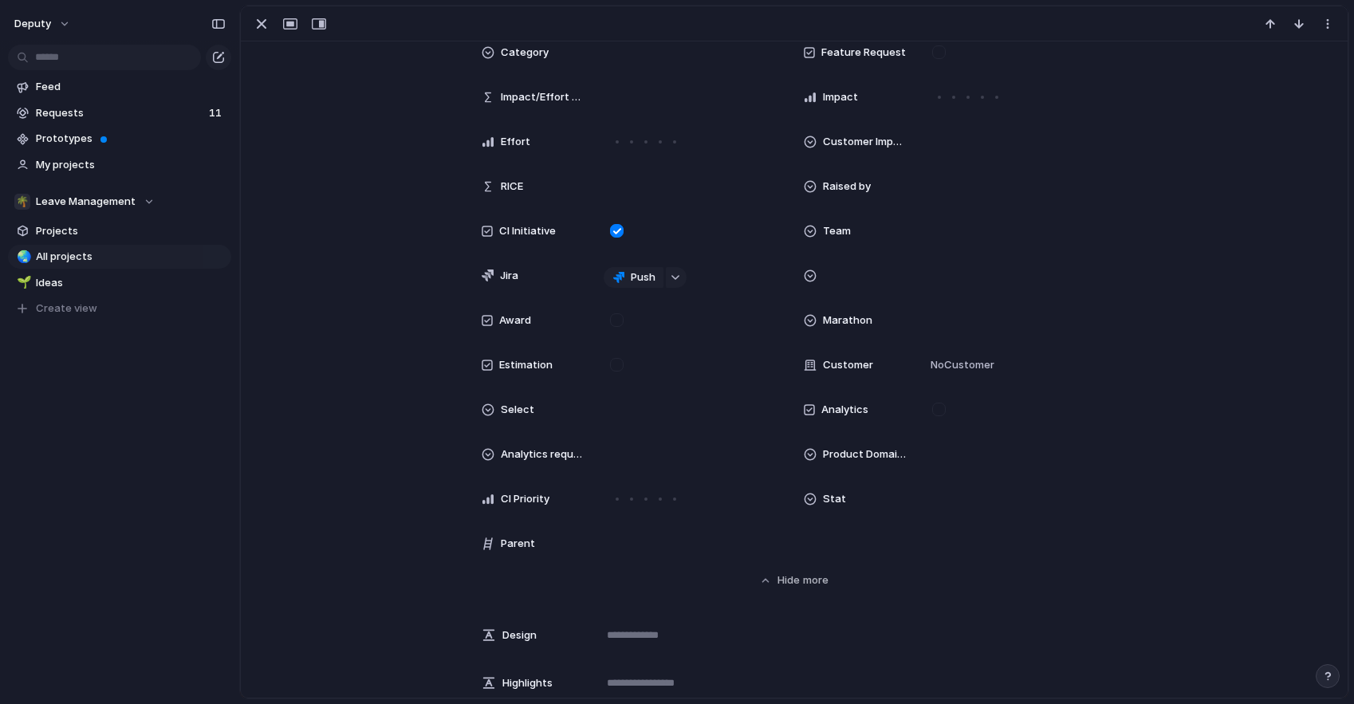
scroll to position [0, 0]
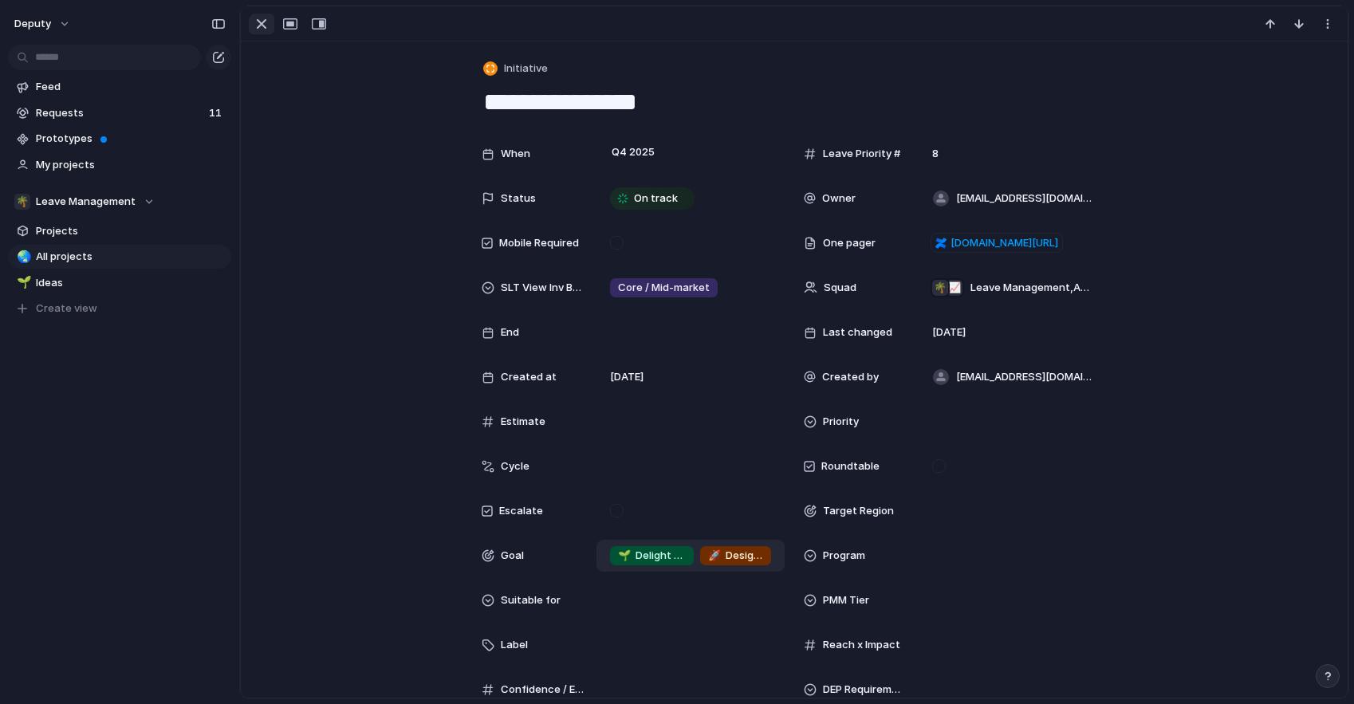
click at [257, 22] on div "button" at bounding box center [261, 23] width 19 height 19
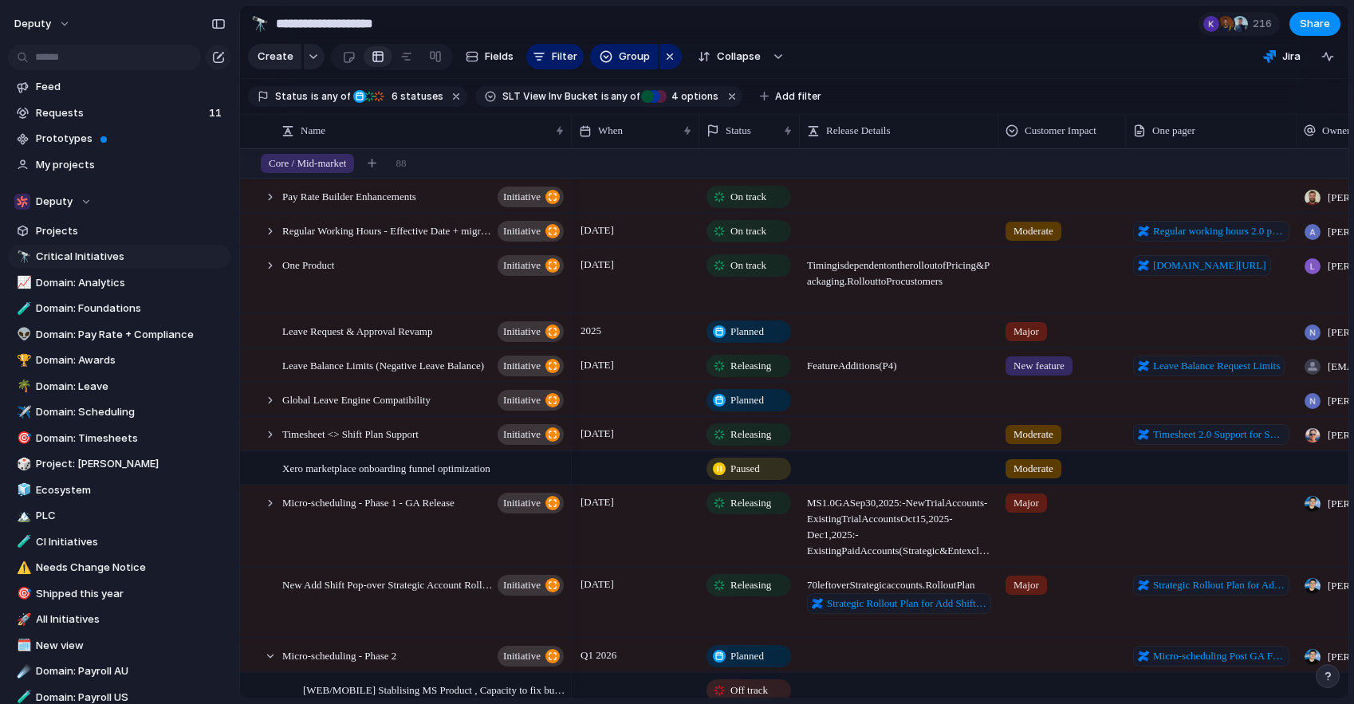
click at [917, 6] on section "**********" at bounding box center [794, 24] width 1108 height 36
